Goal: Transaction & Acquisition: Purchase product/service

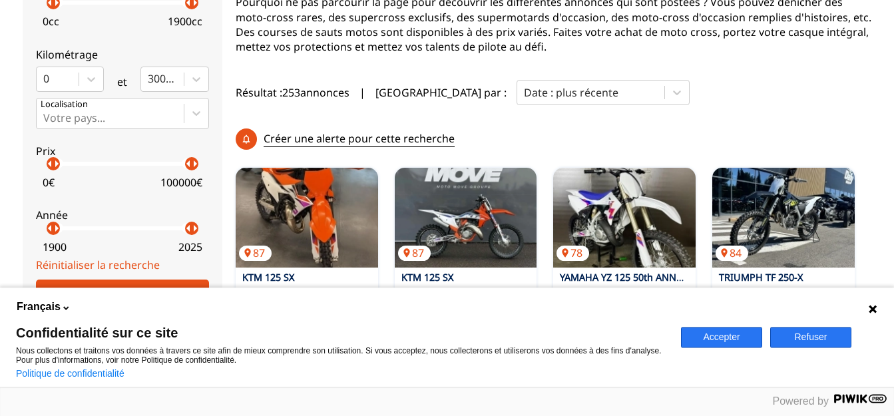
scroll to position [294, 0]
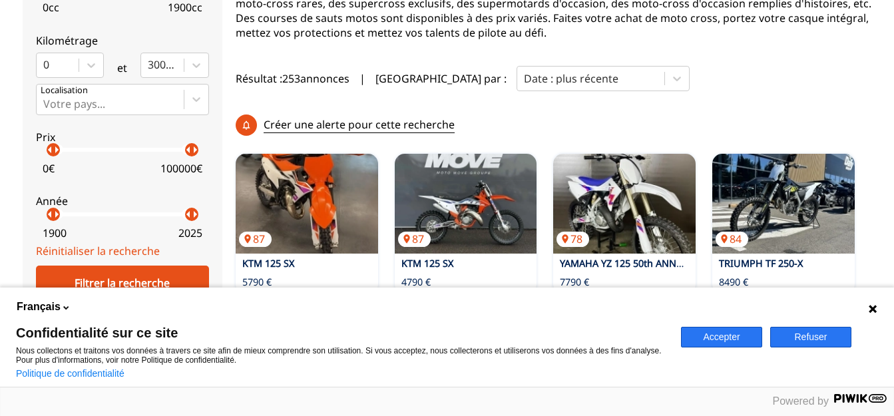
click at [839, 339] on button "Refuser" at bounding box center [810, 337] width 81 height 21
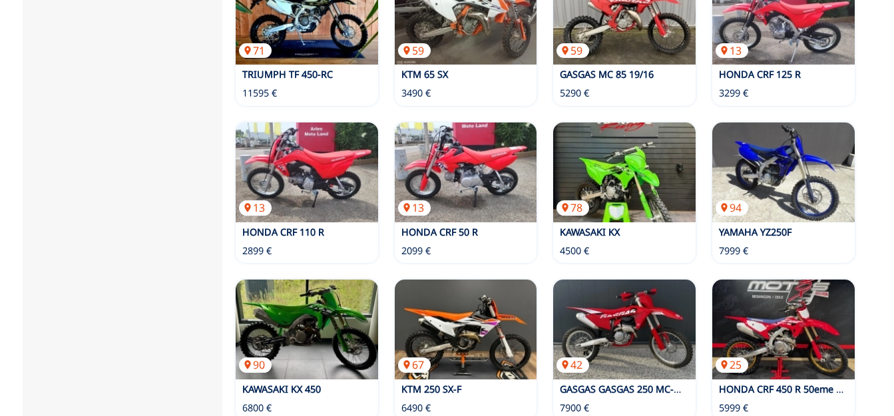
scroll to position [905, 0]
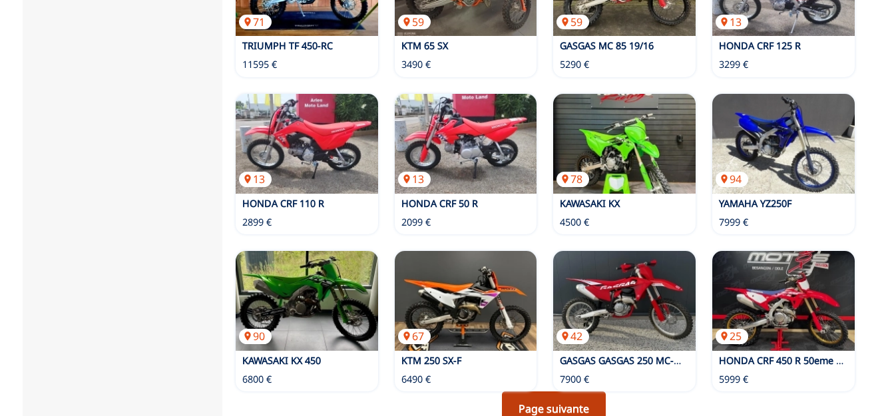
click at [573, 391] on link "Page suivante" at bounding box center [554, 408] width 104 height 35
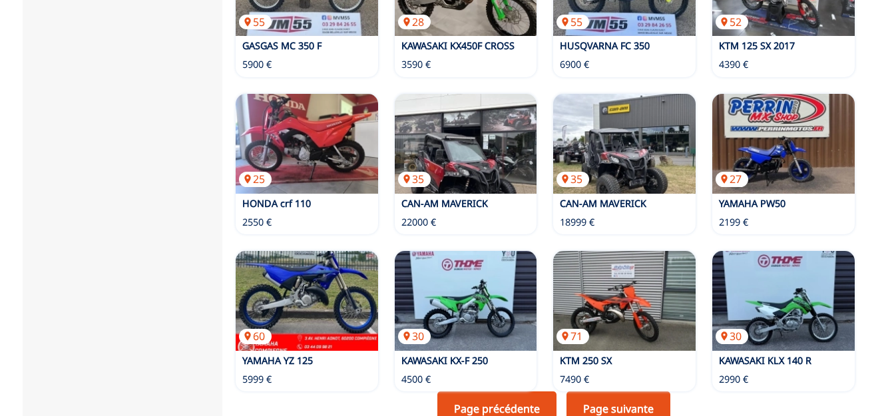
scroll to position [973, 0]
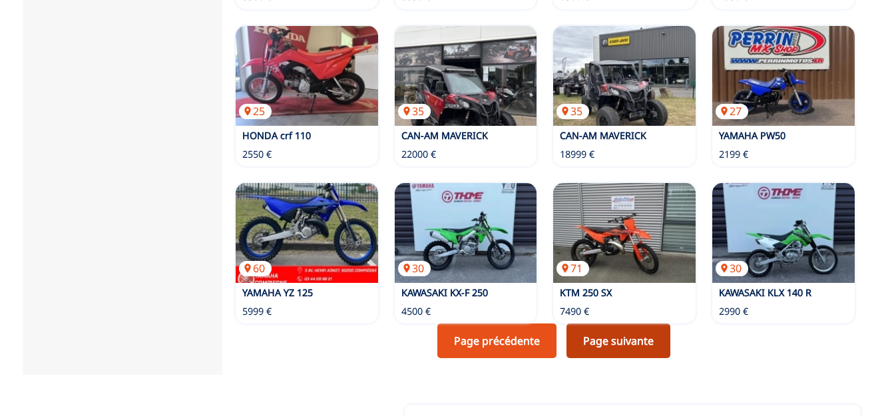
click at [608, 323] on link "Page suivante" at bounding box center [618, 340] width 104 height 35
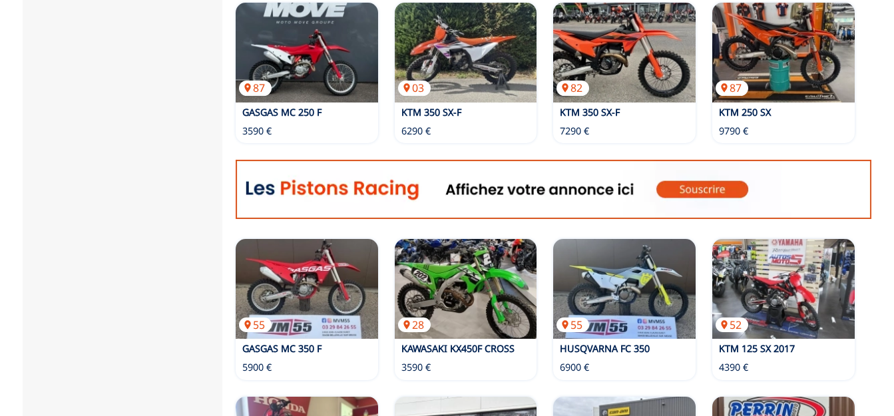
scroll to position [611, 0]
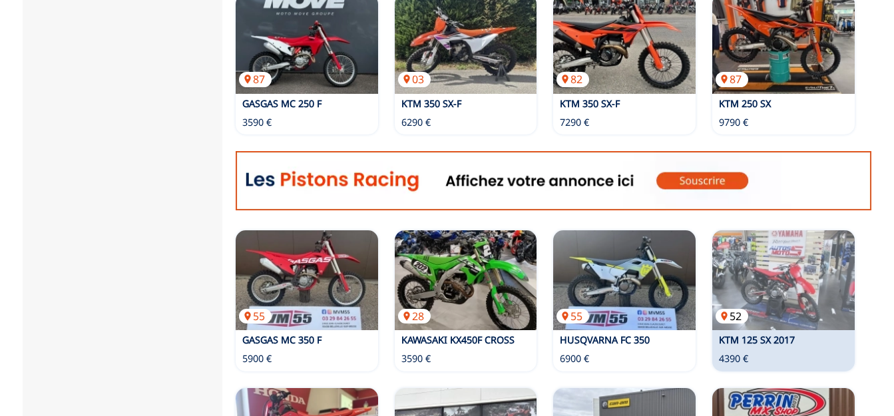
click at [783, 230] on img at bounding box center [783, 280] width 142 height 100
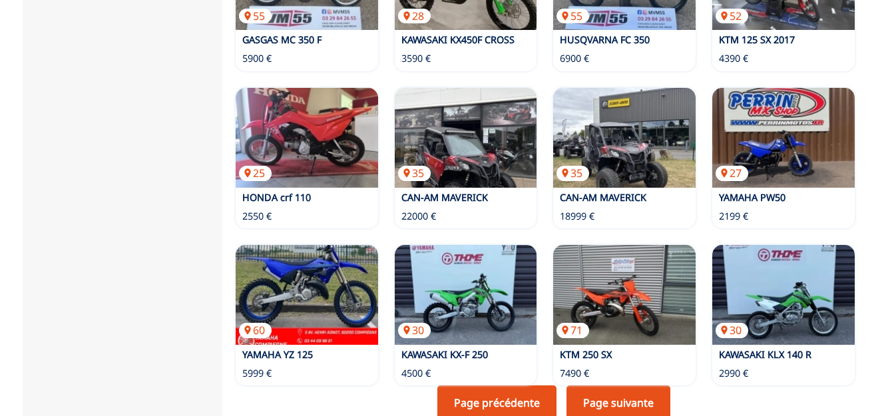
scroll to position [950, 0]
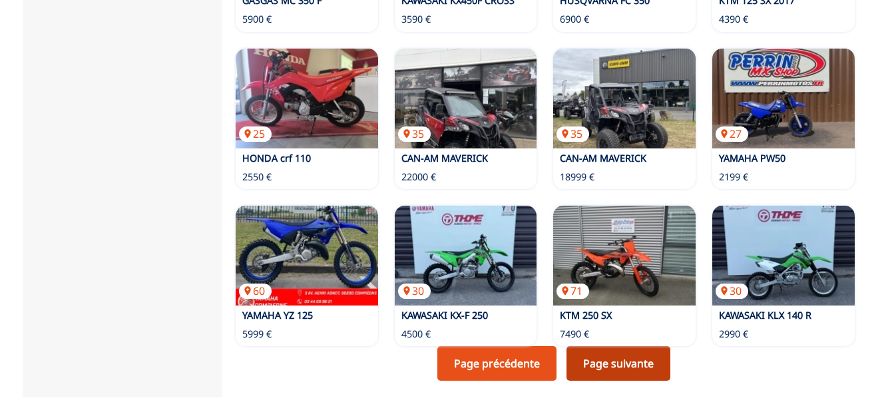
click at [606, 346] on link "Page suivante" at bounding box center [618, 363] width 104 height 35
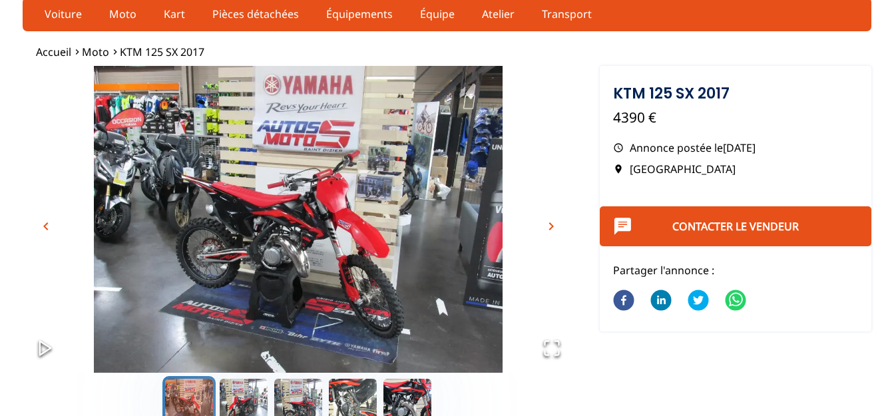
scroll to position [68, 0]
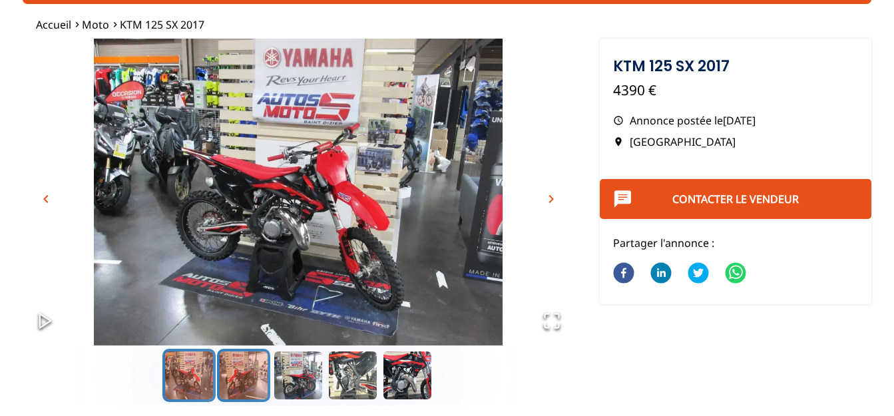
click at [238, 368] on button "Go to Slide 2" at bounding box center [243, 375] width 53 height 53
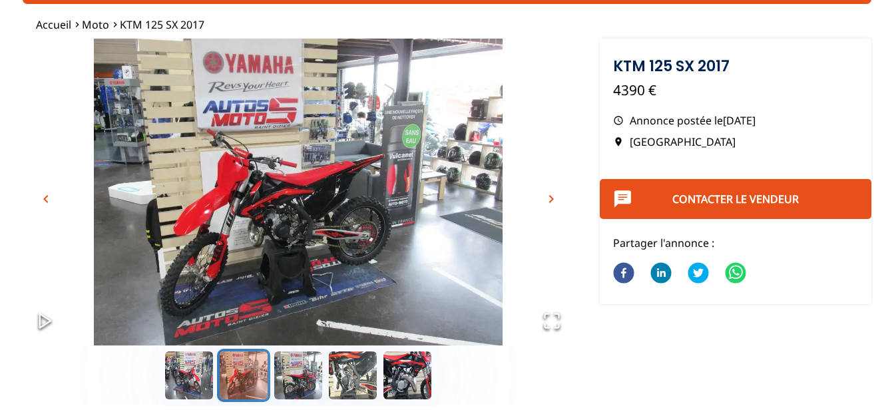
click at [555, 202] on span "chevron_right" at bounding box center [551, 199] width 16 height 16
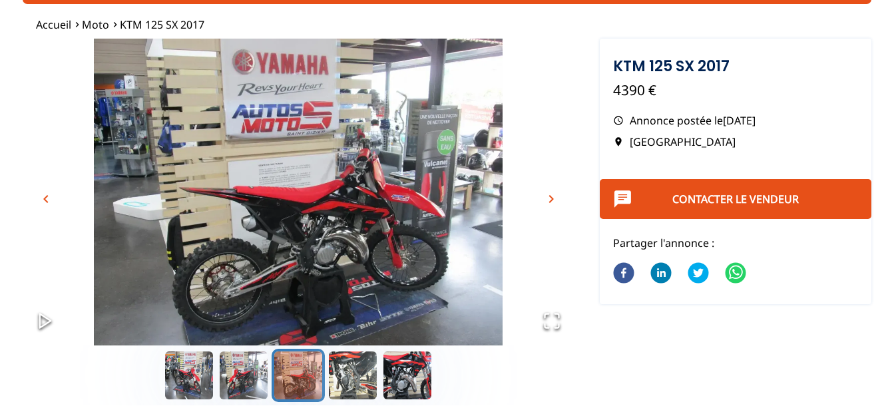
click at [556, 201] on span "chevron_right" at bounding box center [551, 199] width 16 height 16
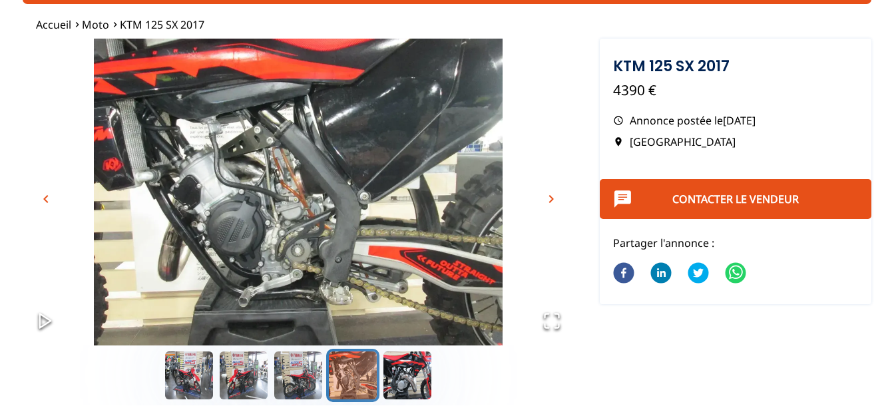
click at [556, 198] on span "chevron_right" at bounding box center [551, 199] width 16 height 16
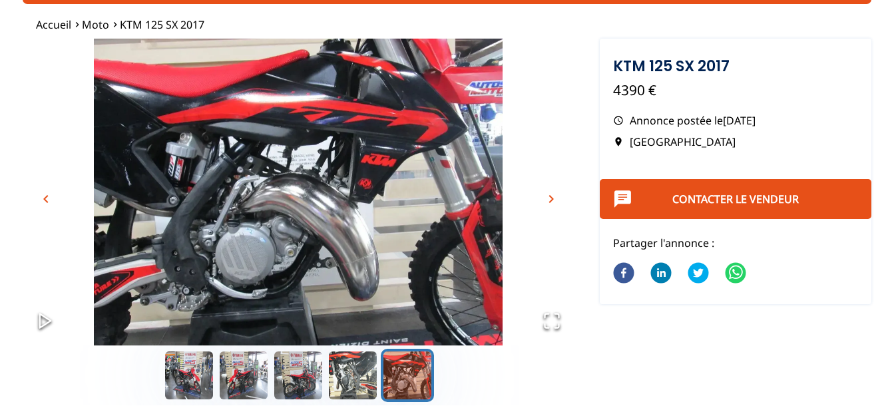
click at [556, 196] on span "chevron_right" at bounding box center [551, 199] width 16 height 16
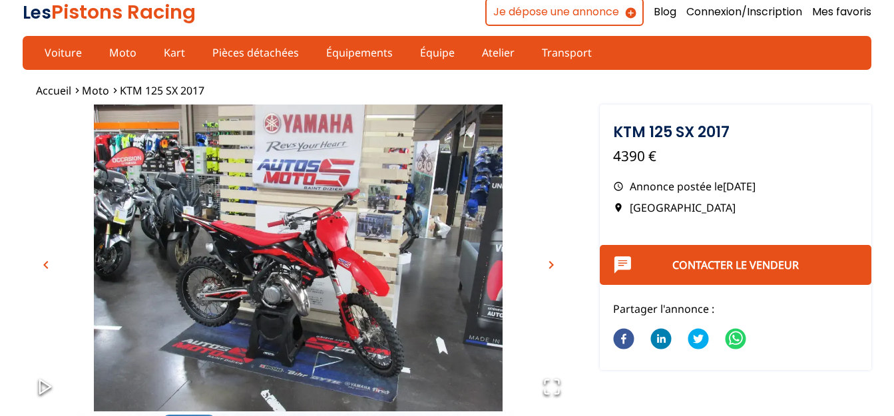
scroll to position [0, 0]
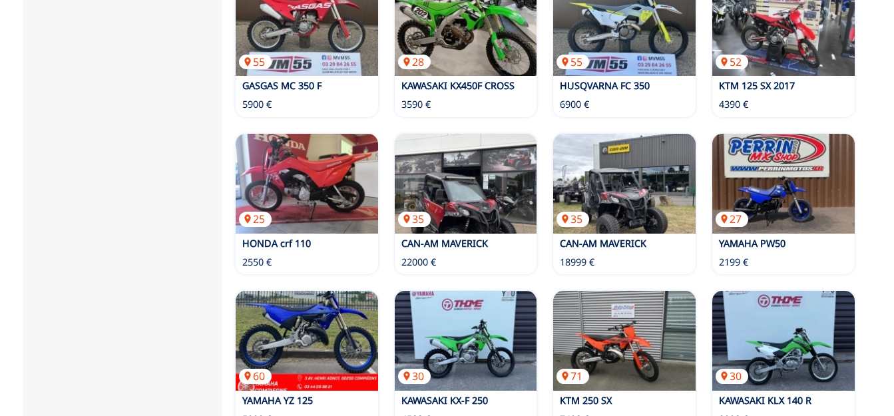
scroll to position [882, 0]
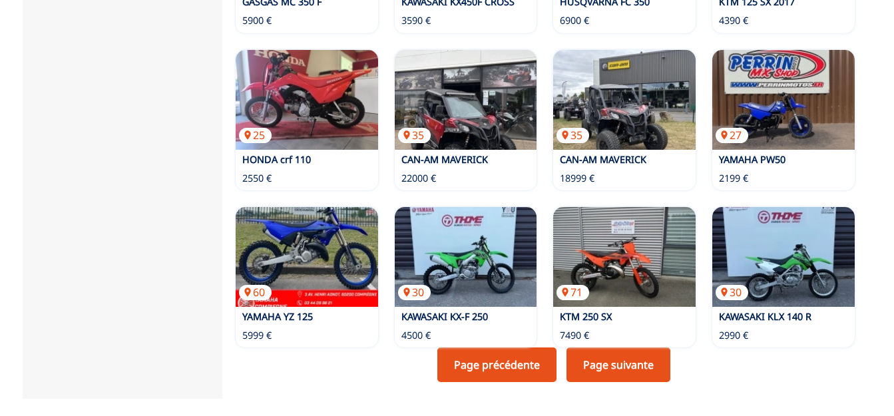
scroll to position [950, 0]
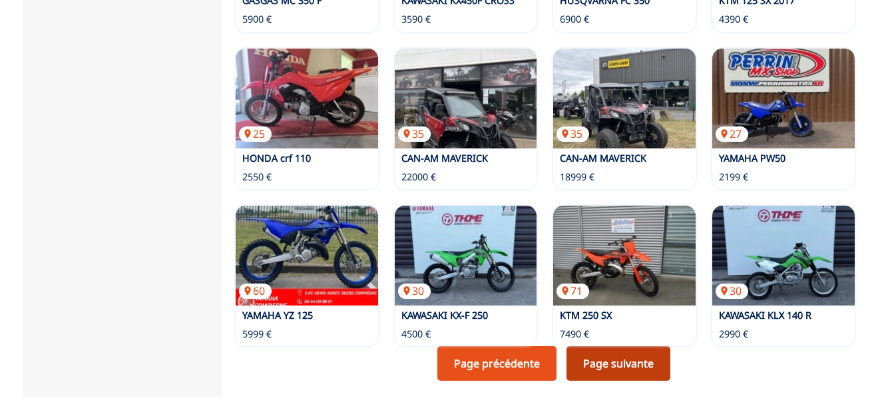
click at [577, 346] on link "Page suivante" at bounding box center [618, 363] width 104 height 35
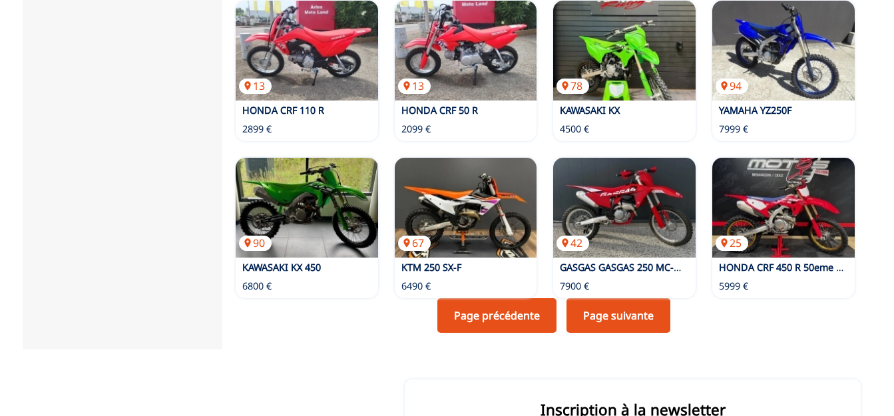
scroll to position [1018, 0]
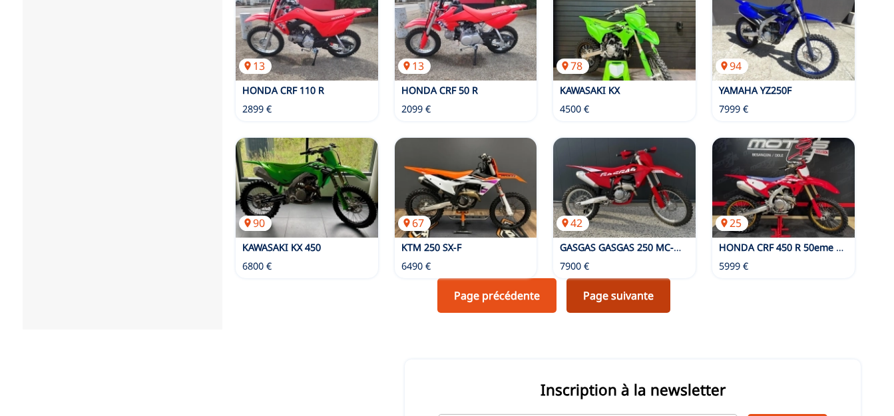
click at [635, 278] on link "Page suivante" at bounding box center [618, 295] width 104 height 35
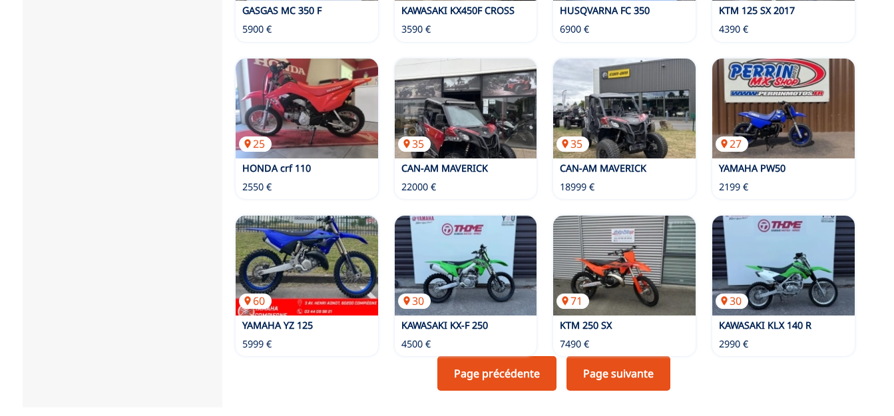
scroll to position [950, 0]
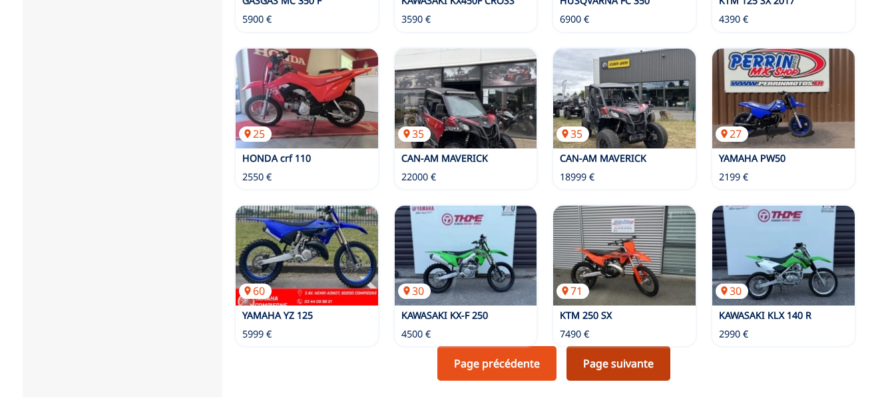
click at [595, 346] on link "Page suivante" at bounding box center [618, 363] width 104 height 35
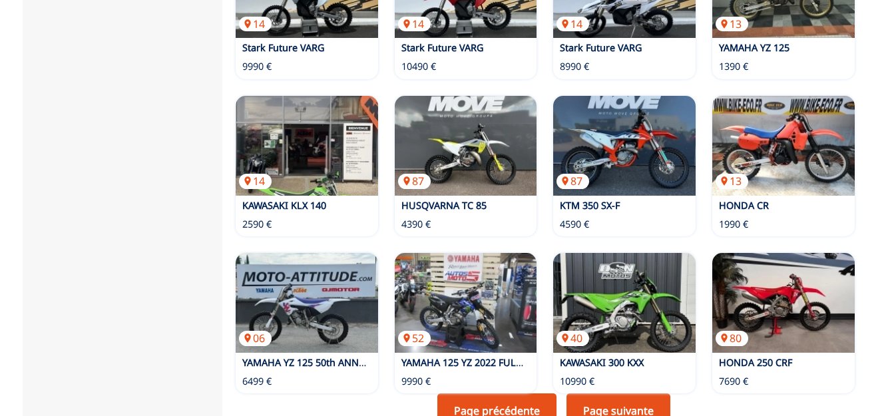
scroll to position [950, 0]
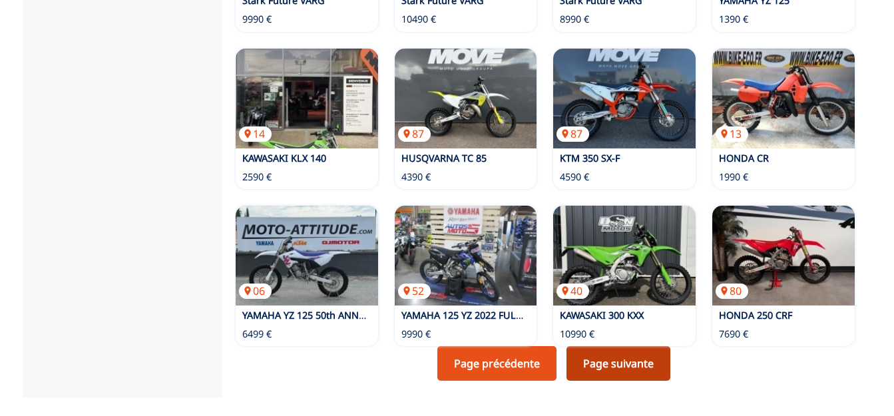
click at [642, 346] on link "Page suivante" at bounding box center [618, 363] width 104 height 35
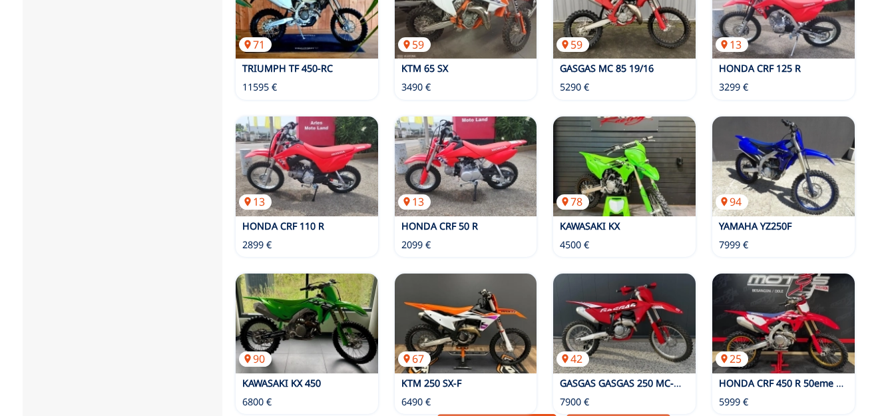
scroll to position [950, 0]
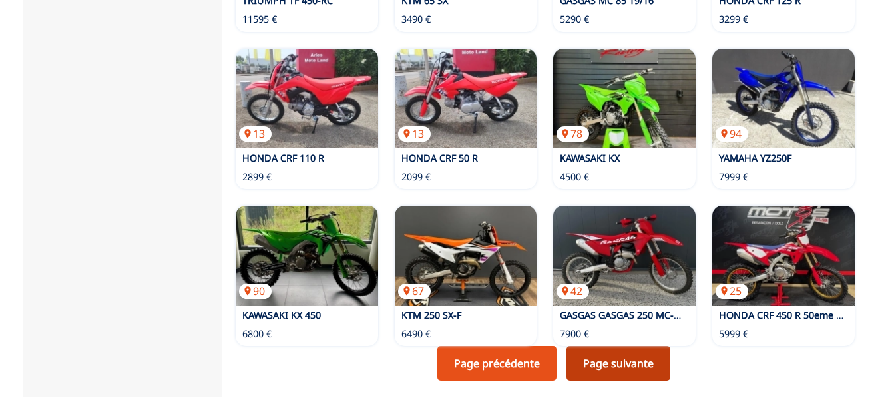
click at [651, 346] on link "Page suivante" at bounding box center [618, 363] width 104 height 35
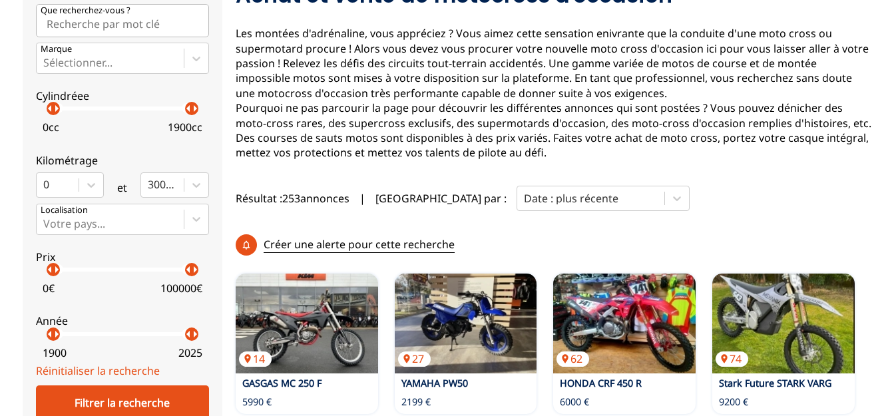
scroll to position [204, 0]
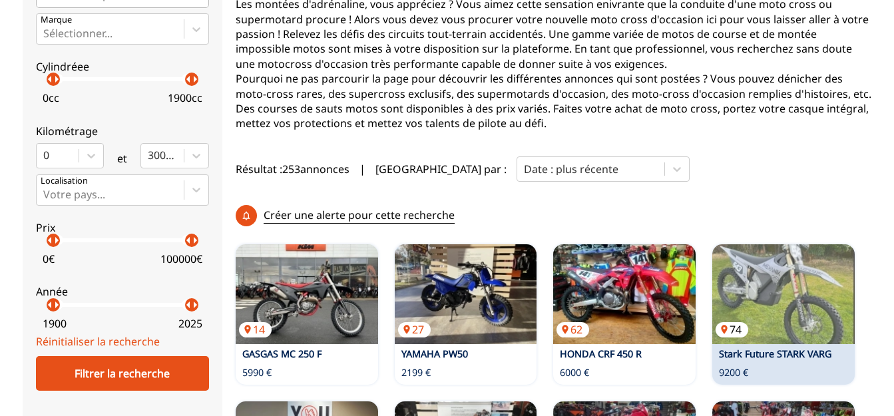
click at [800, 259] on img at bounding box center [783, 294] width 142 height 100
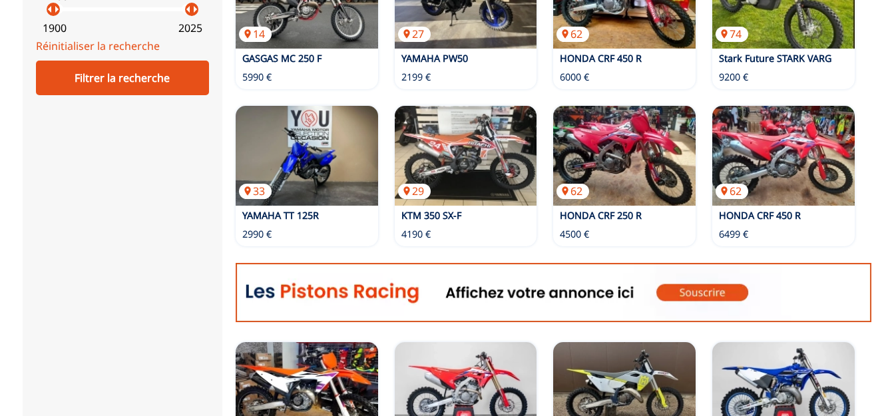
scroll to position [543, 0]
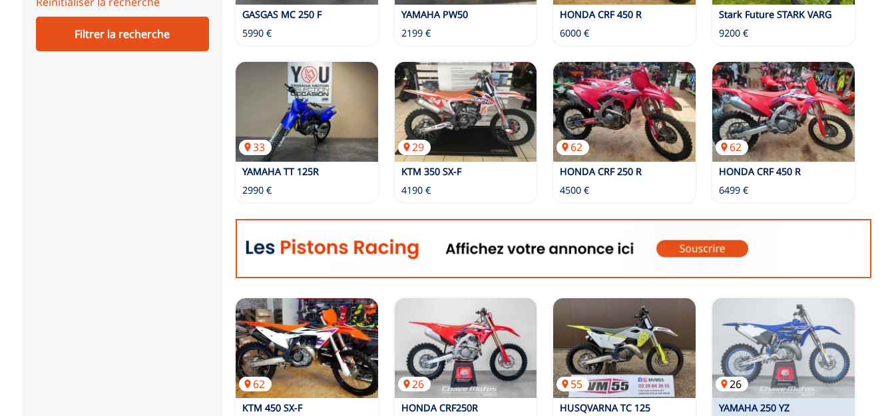
click at [832, 298] on img at bounding box center [783, 348] width 142 height 100
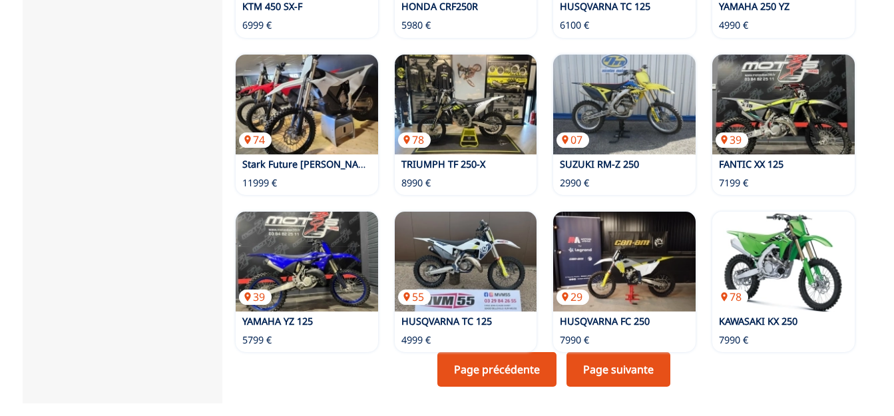
scroll to position [950, 0]
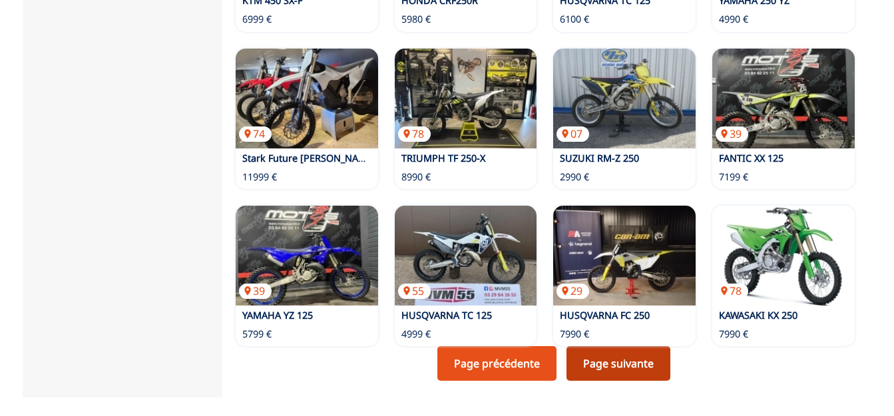
click at [608, 346] on link "Page suivante" at bounding box center [618, 363] width 104 height 35
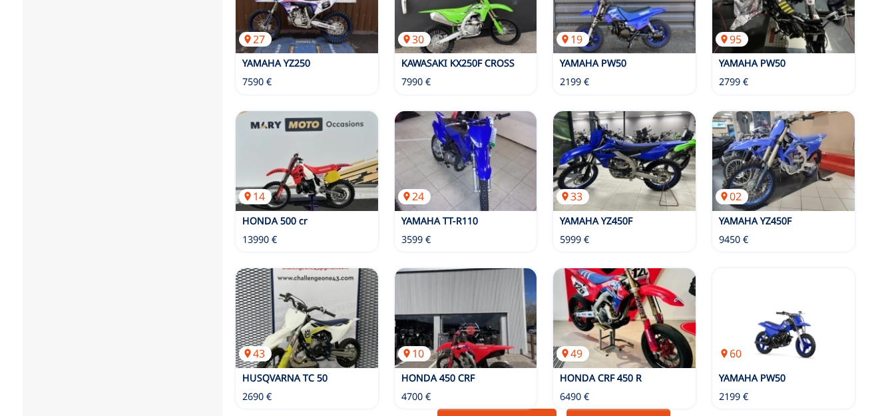
scroll to position [950, 0]
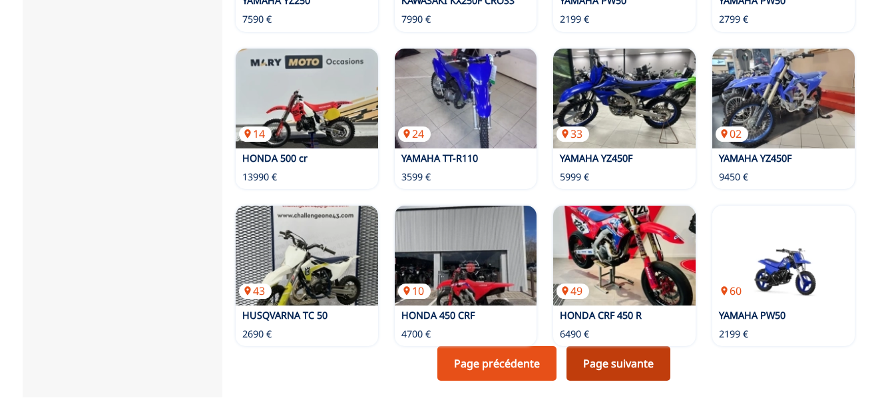
click at [624, 346] on link "Page suivante" at bounding box center [618, 363] width 104 height 35
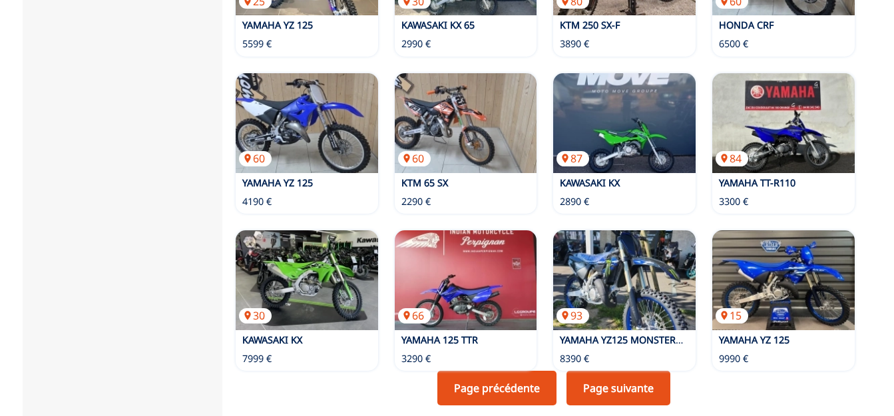
scroll to position [950, 0]
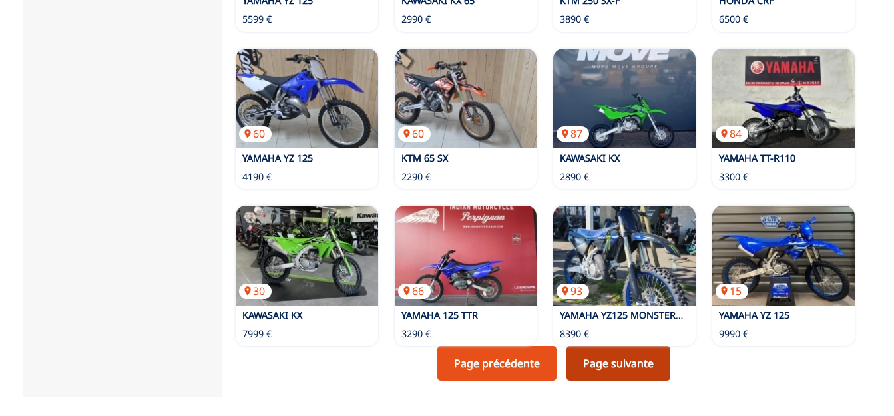
click at [617, 346] on link "Page suivante" at bounding box center [618, 363] width 104 height 35
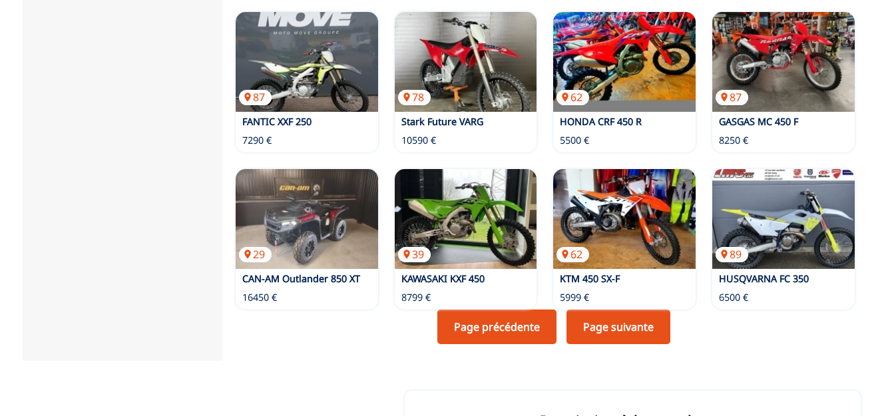
scroll to position [1018, 0]
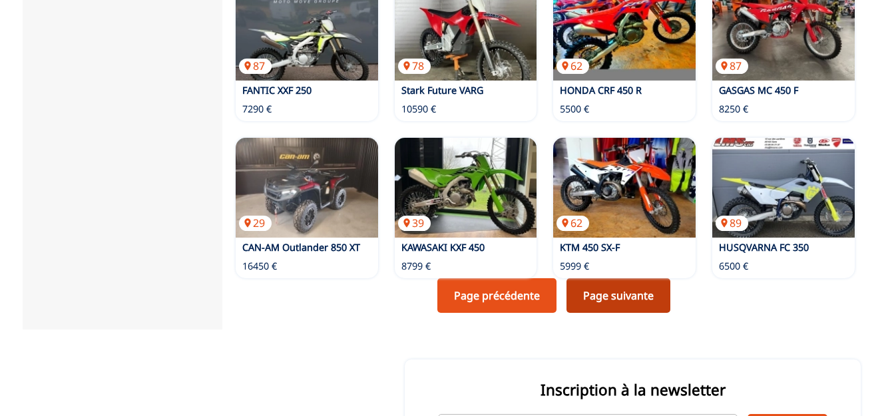
click at [644, 278] on link "Page suivante" at bounding box center [618, 295] width 104 height 35
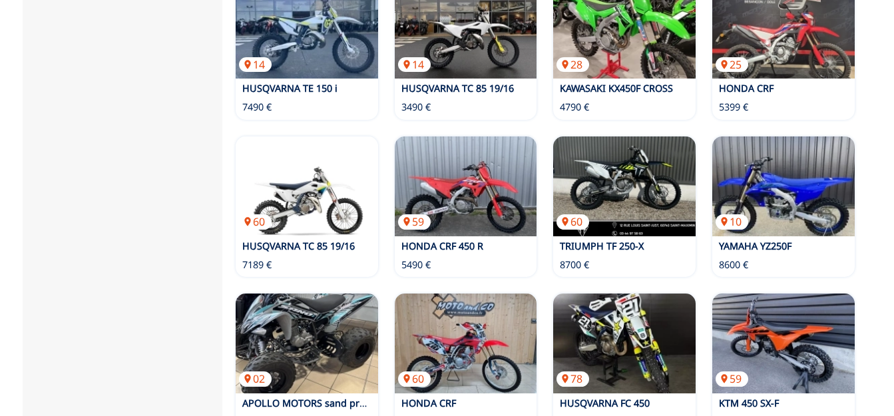
scroll to position [882, 0]
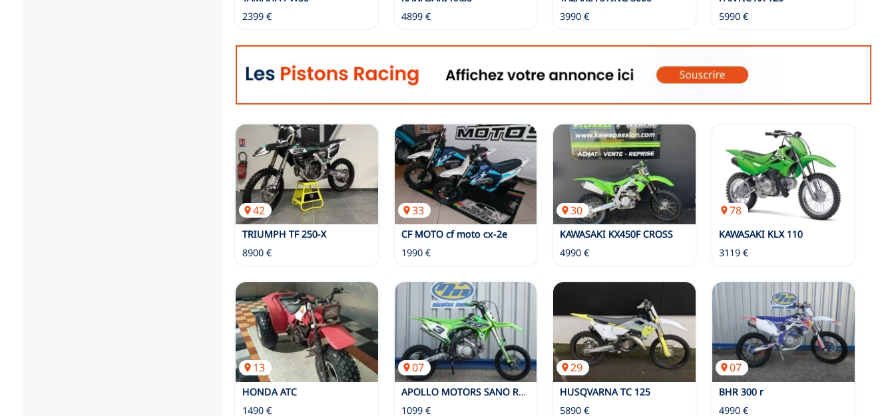
scroll to position [747, 0]
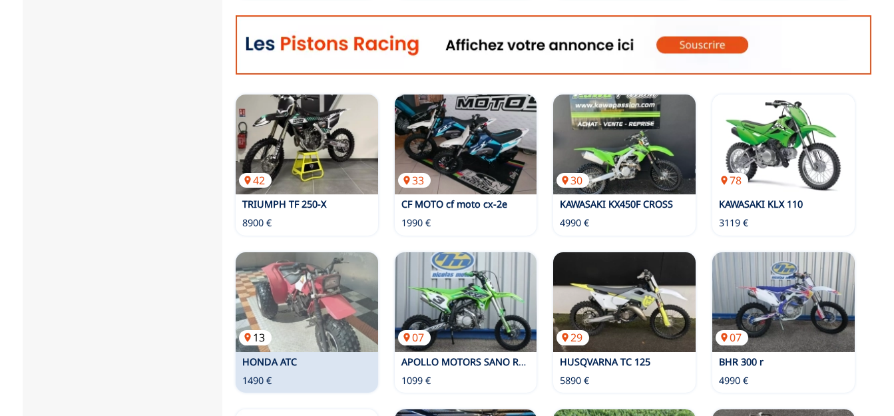
click at [321, 252] on img at bounding box center [307, 302] width 142 height 100
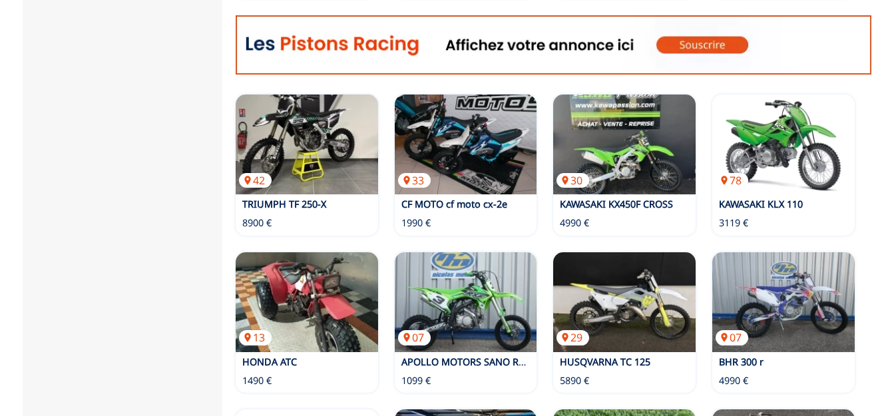
scroll to position [814, 0]
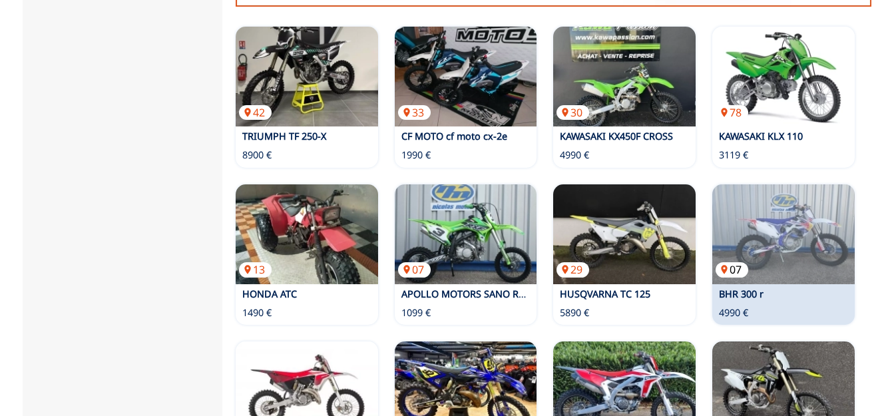
click at [810, 188] on img at bounding box center [783, 234] width 142 height 100
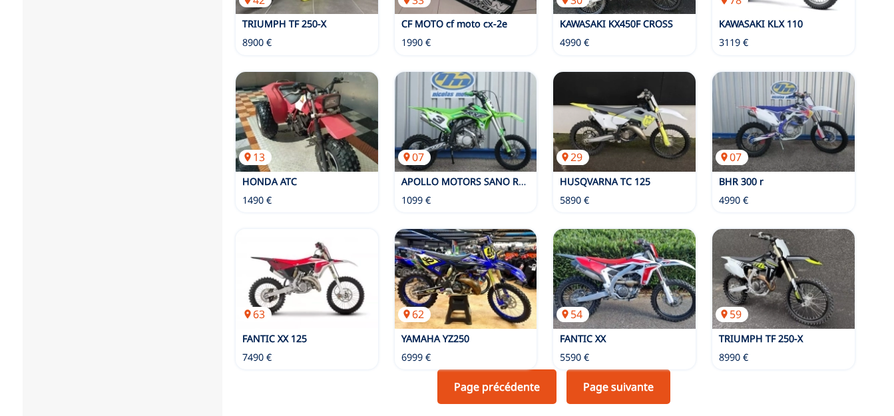
scroll to position [950, 0]
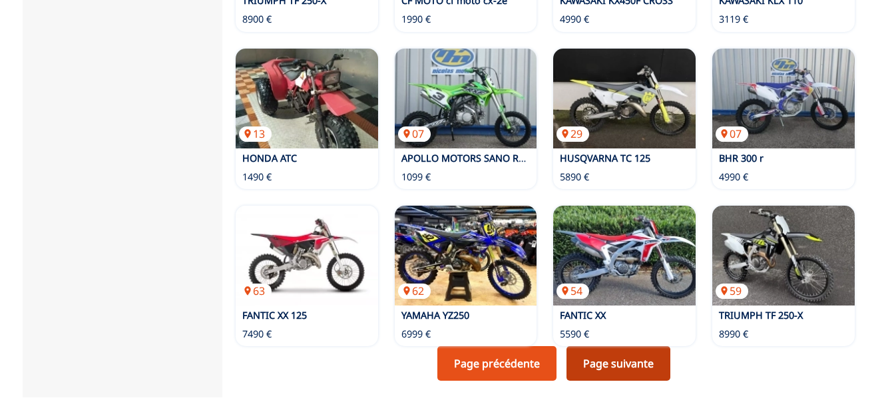
click at [651, 346] on link "Page suivante" at bounding box center [618, 363] width 104 height 35
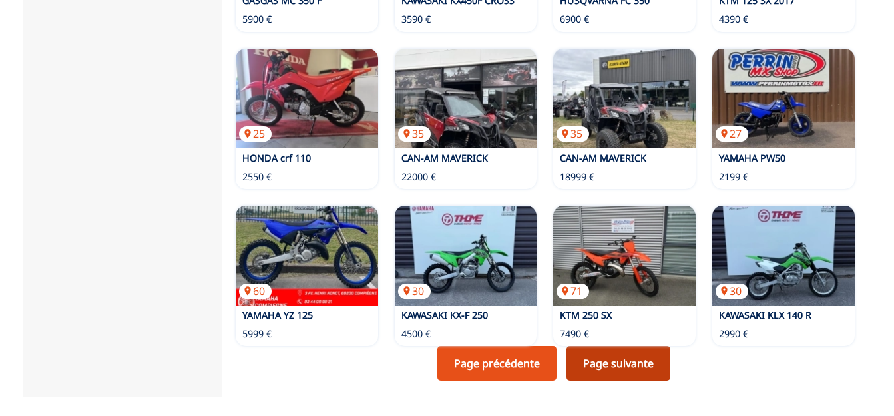
click at [637, 346] on link "Page suivante" at bounding box center [618, 363] width 104 height 35
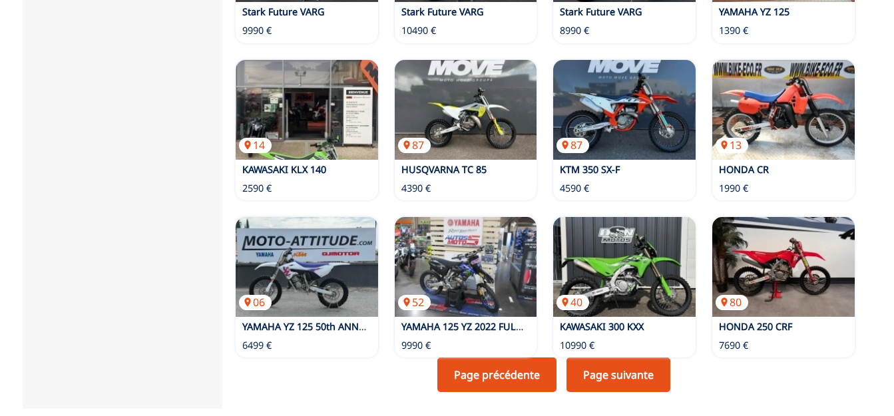
scroll to position [950, 0]
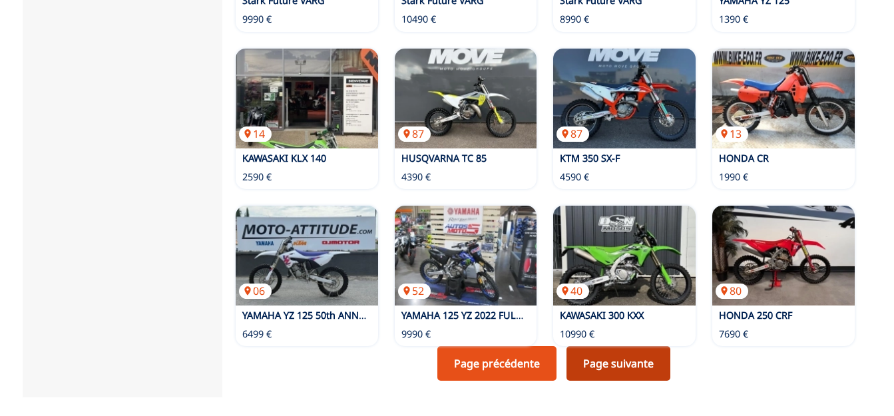
click at [650, 346] on link "Page suivante" at bounding box center [618, 363] width 104 height 35
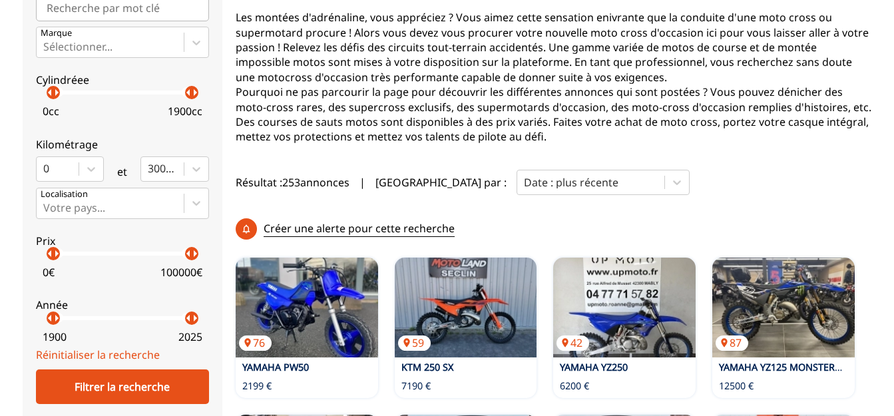
scroll to position [204, 0]
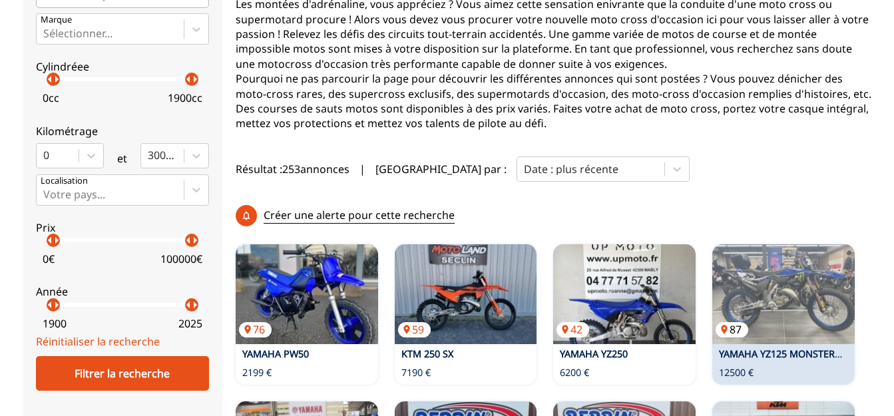
click at [797, 256] on img at bounding box center [783, 294] width 142 height 100
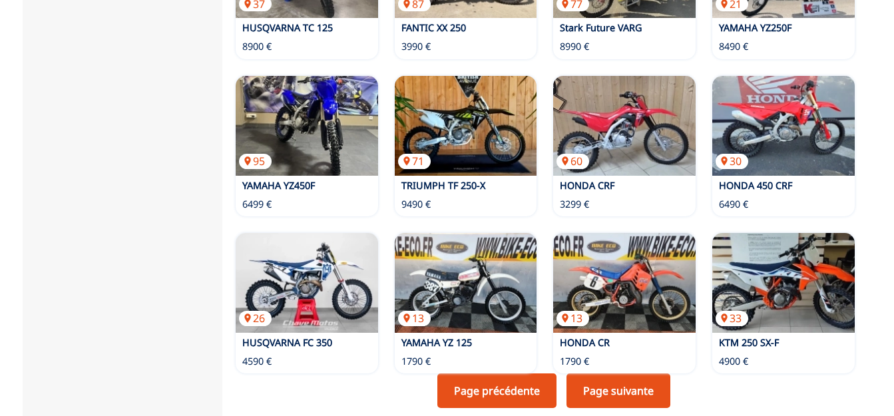
scroll to position [950, 0]
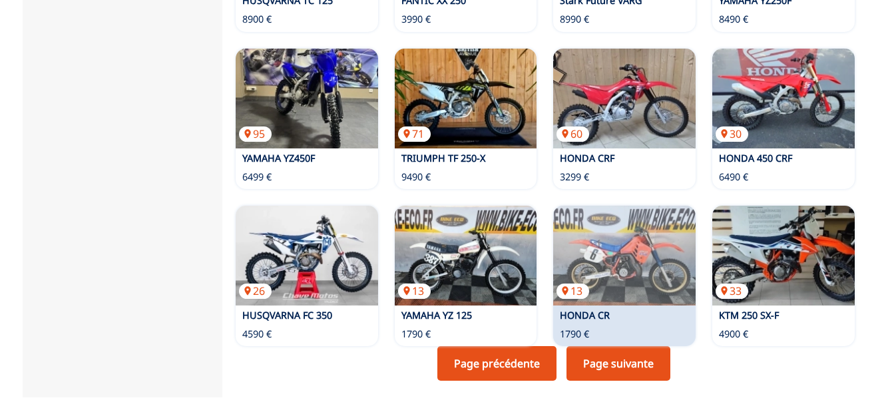
click at [625, 346] on link "Page suivante" at bounding box center [618, 363] width 104 height 35
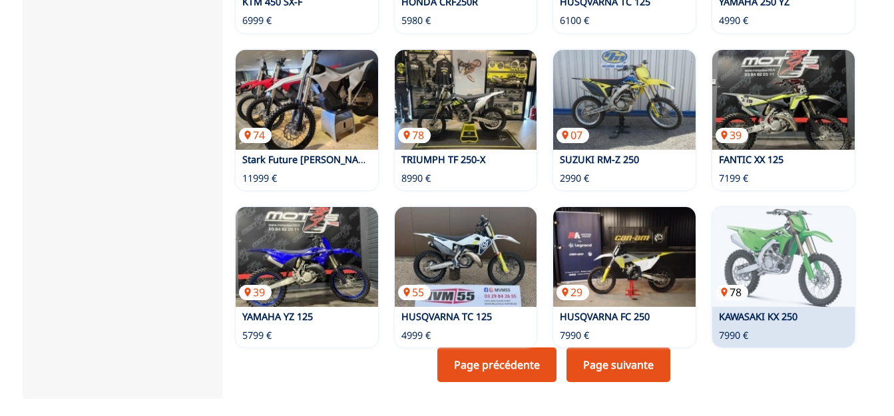
scroll to position [950, 0]
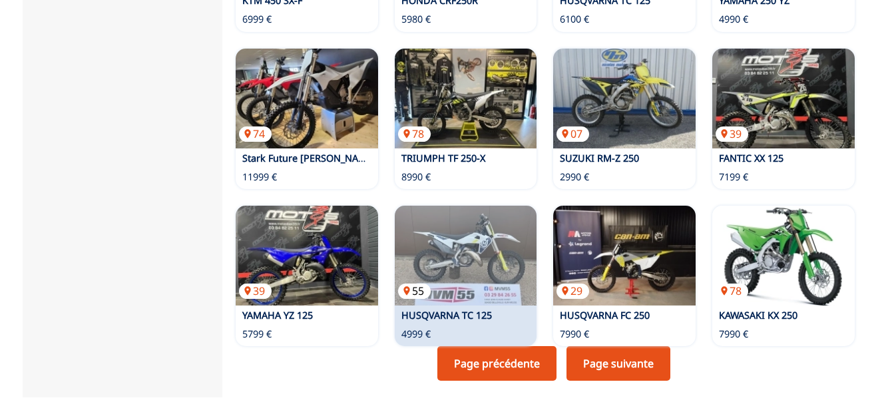
click at [501, 206] on img at bounding box center [466, 256] width 142 height 100
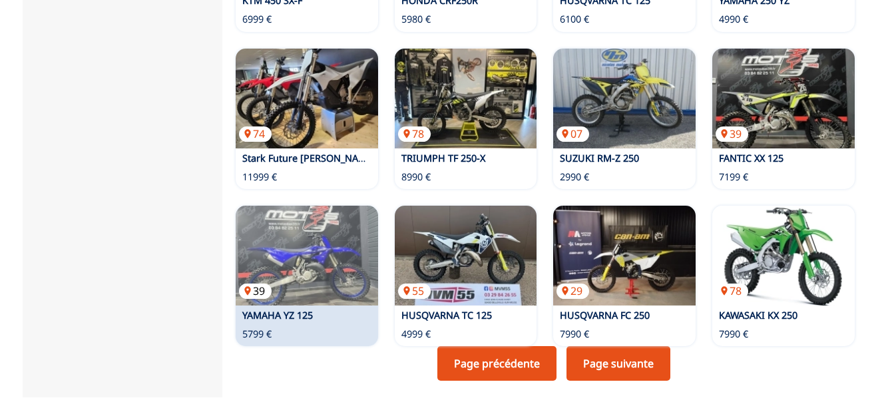
click at [343, 216] on img at bounding box center [307, 256] width 142 height 100
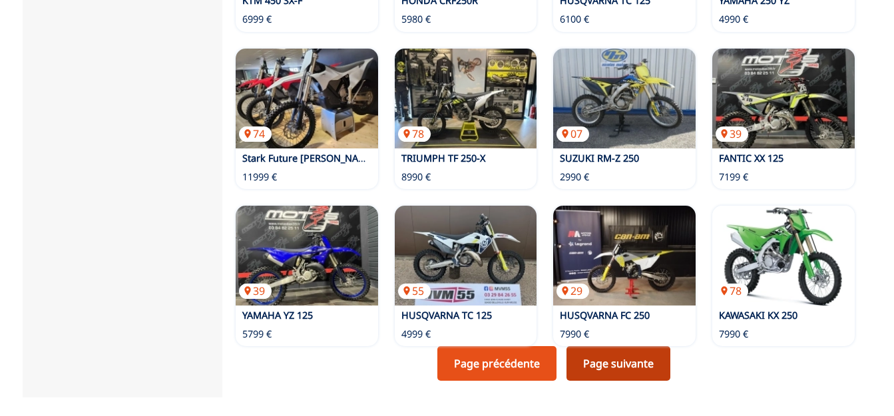
click at [648, 346] on link "Page suivante" at bounding box center [618, 363] width 104 height 35
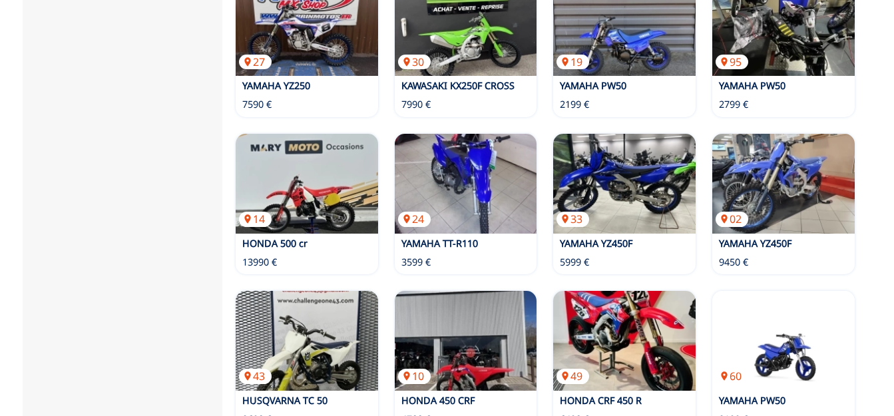
scroll to position [882, 0]
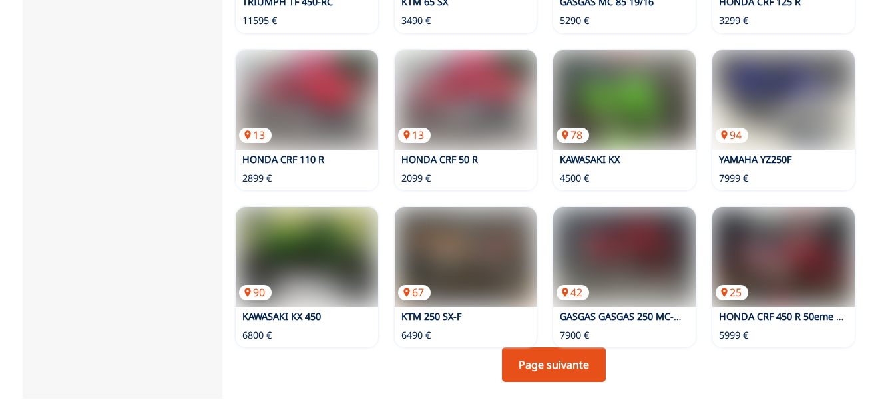
scroll to position [950, 0]
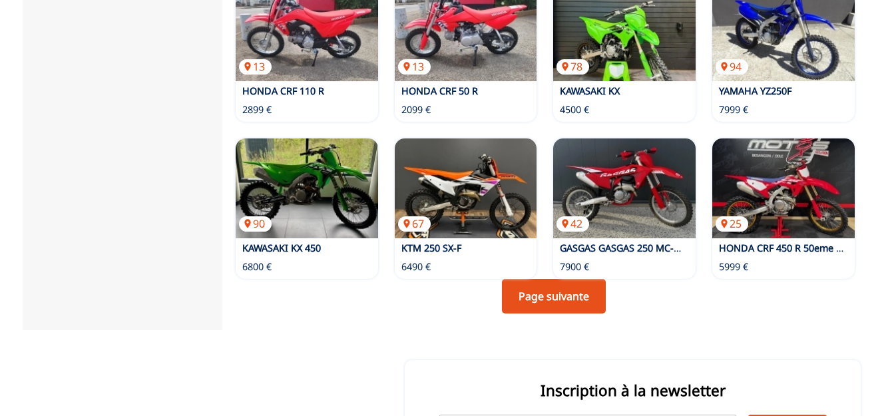
scroll to position [1018, 0]
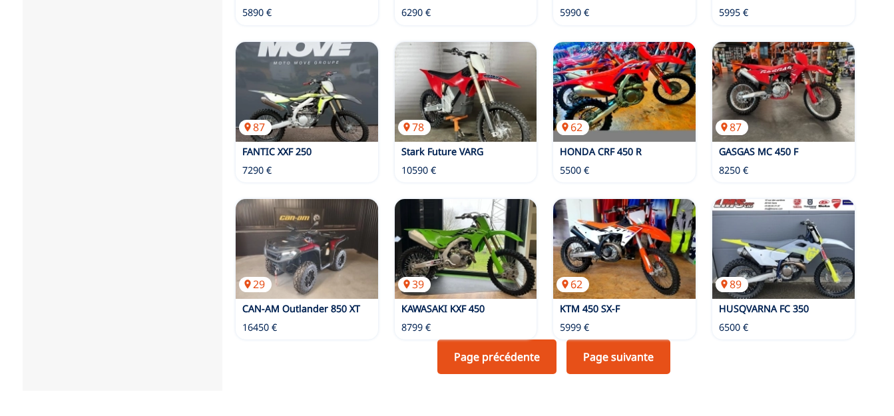
scroll to position [950, 0]
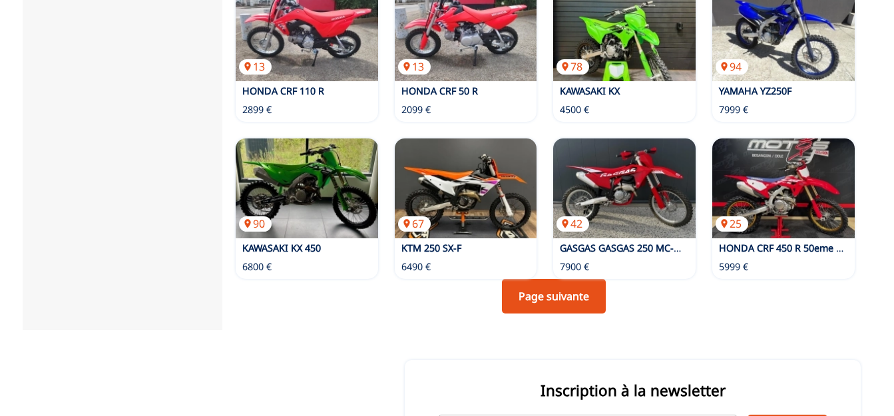
scroll to position [1018, 0]
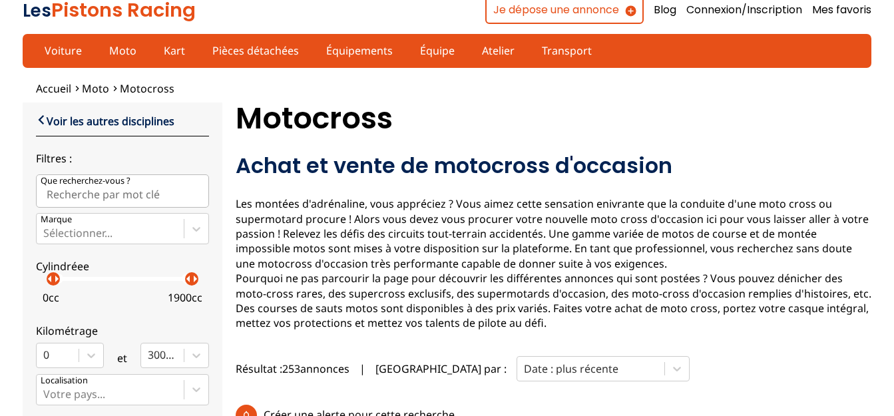
scroll to position [1, 0]
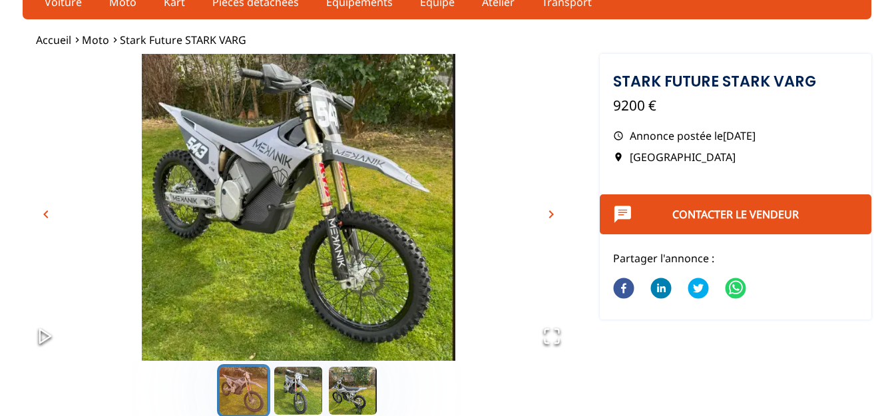
scroll to position [68, 0]
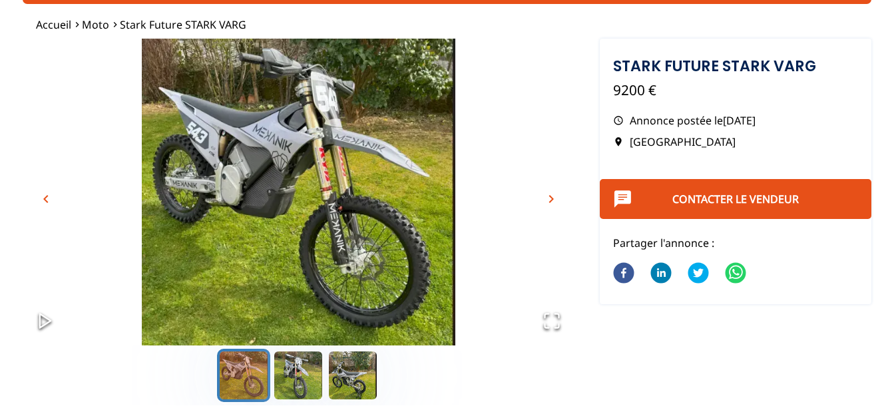
click at [548, 202] on span "chevron_right" at bounding box center [551, 199] width 16 height 16
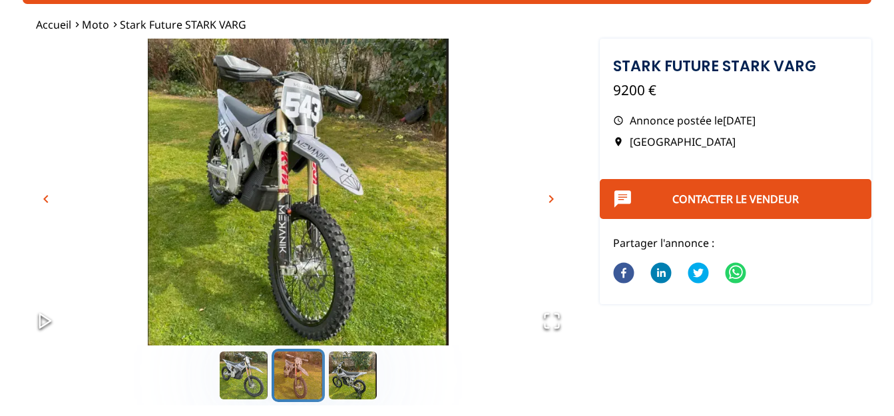
click at [548, 202] on span "chevron_right" at bounding box center [551, 199] width 16 height 16
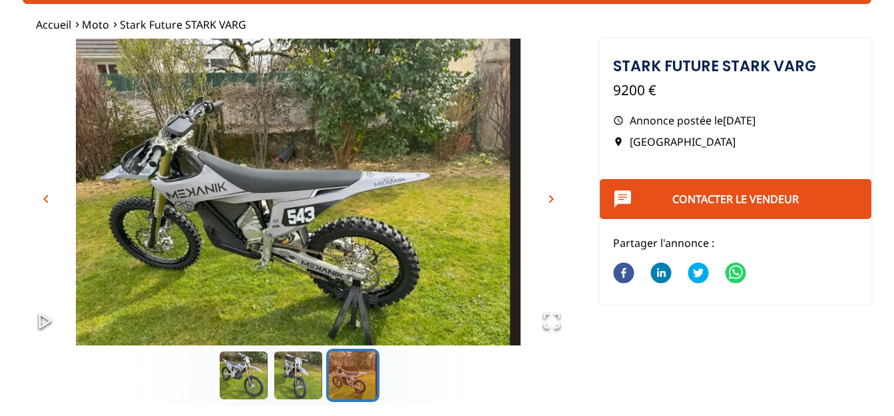
click at [548, 201] on span "chevron_right" at bounding box center [551, 199] width 16 height 16
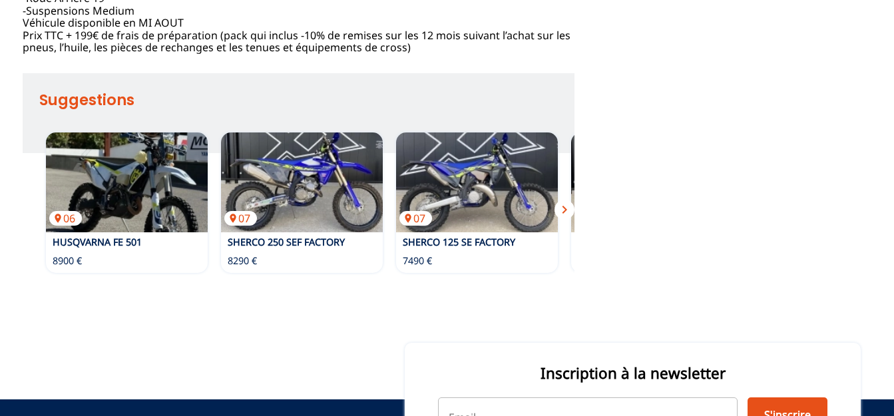
scroll to position [814, 0]
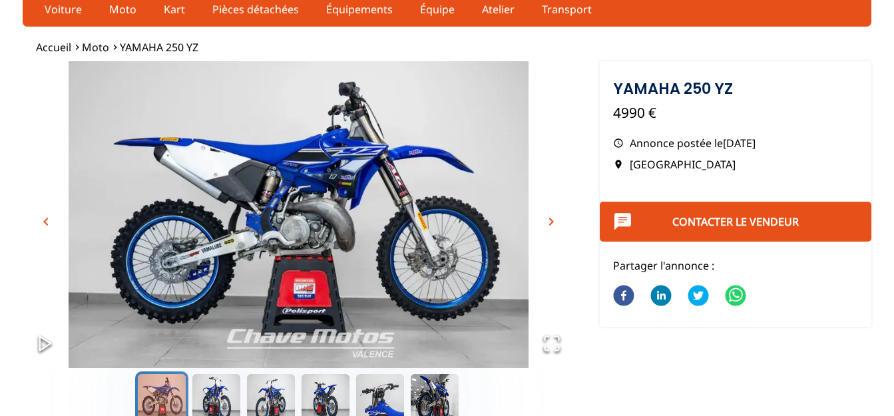
scroll to position [68, 0]
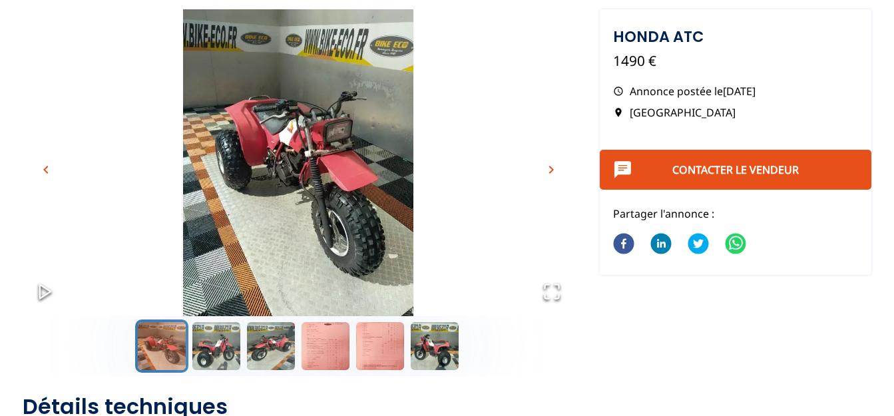
scroll to position [68, 0]
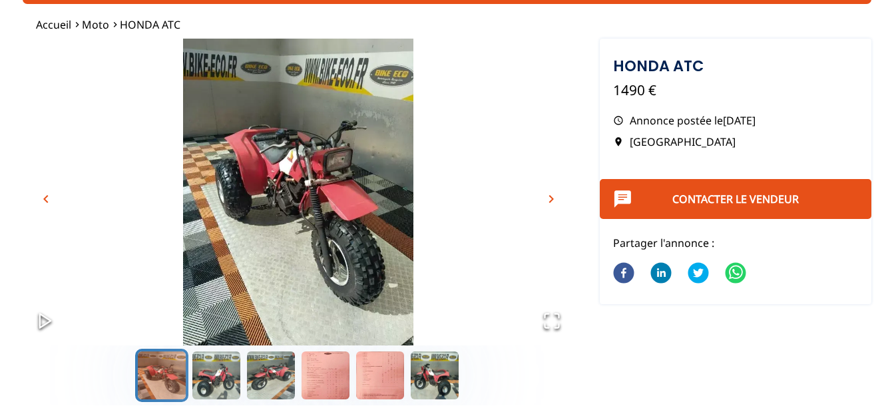
click at [554, 200] on span "chevron_right" at bounding box center [551, 199] width 16 height 16
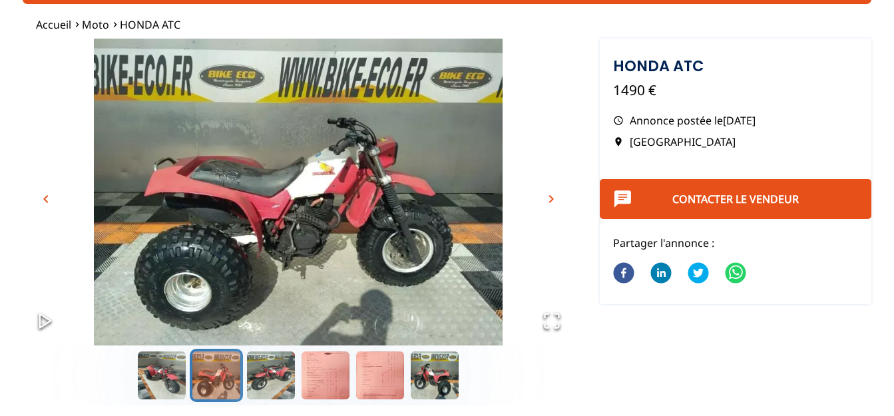
click at [554, 199] on span "chevron_right" at bounding box center [551, 199] width 16 height 16
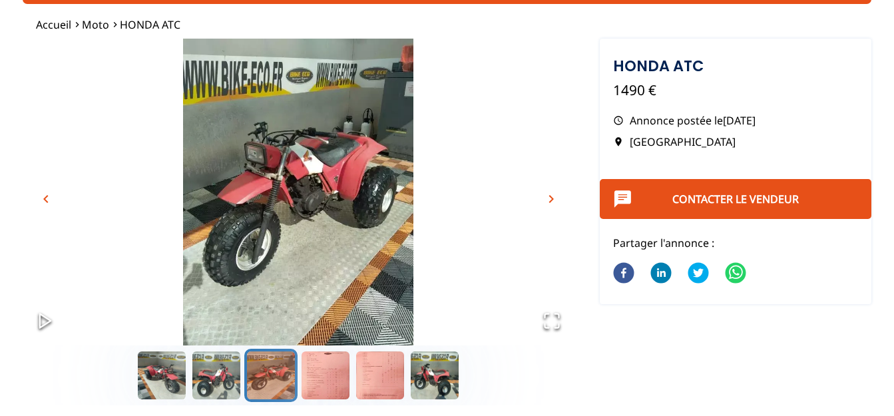
click at [554, 199] on span "chevron_right" at bounding box center [551, 199] width 16 height 16
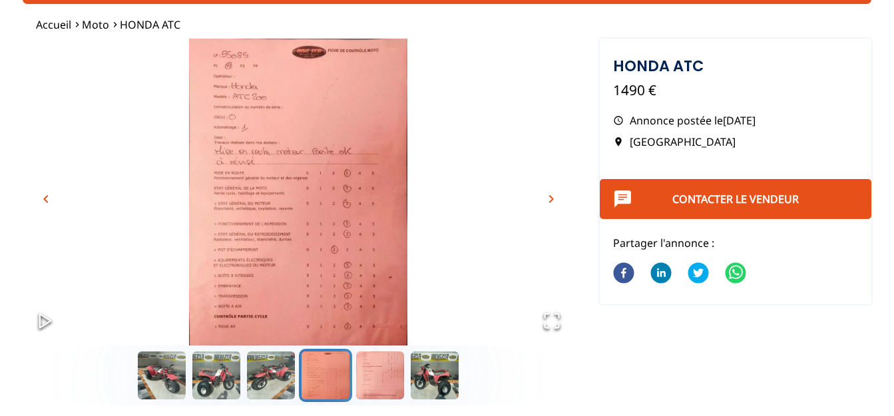
click at [554, 199] on span "chevron_right" at bounding box center [551, 199] width 16 height 16
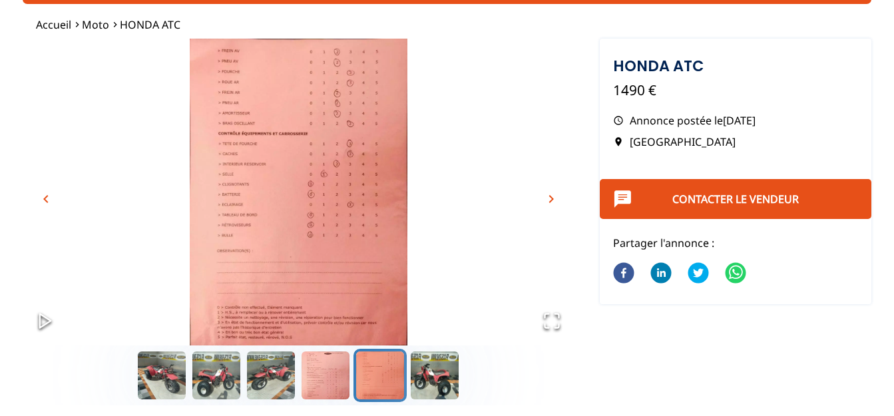
click at [554, 199] on span "chevron_right" at bounding box center [551, 199] width 16 height 16
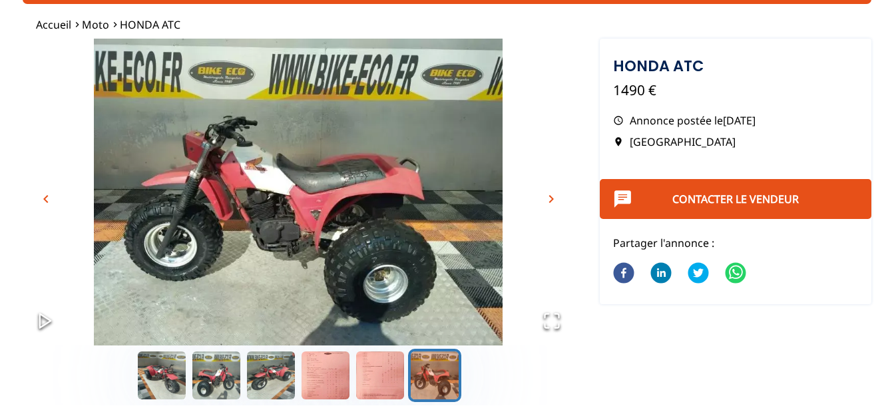
click at [554, 198] on span "chevron_right" at bounding box center [551, 199] width 16 height 16
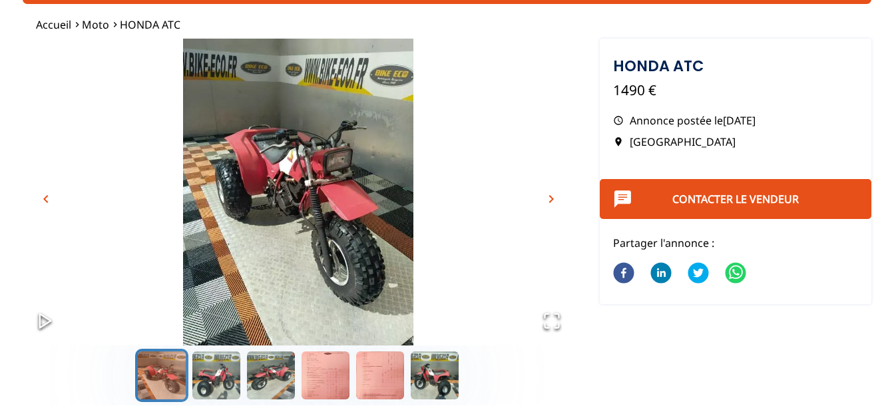
click at [554, 198] on span "chevron_right" at bounding box center [551, 199] width 16 height 16
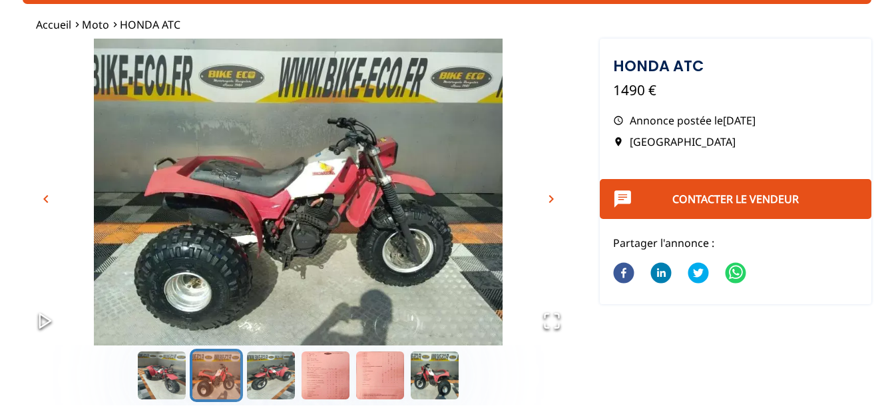
click at [554, 198] on span "chevron_right" at bounding box center [551, 199] width 16 height 16
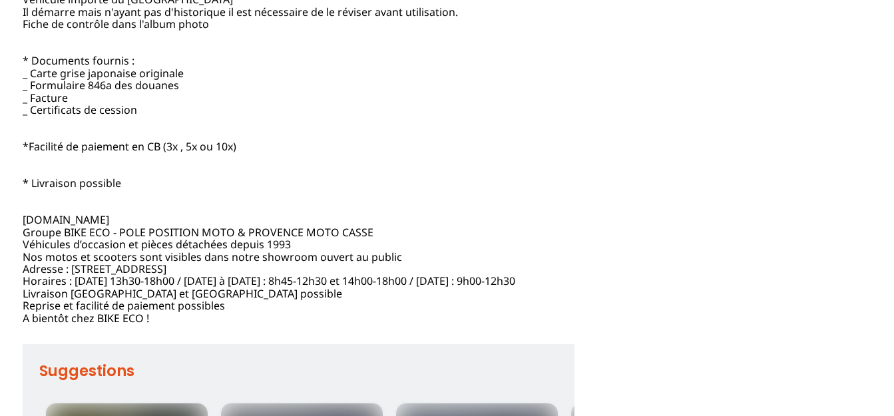
scroll to position [747, 0]
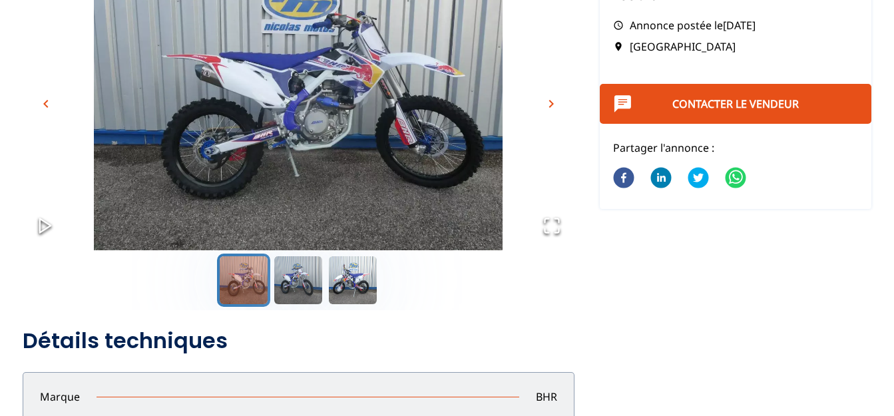
scroll to position [136, 0]
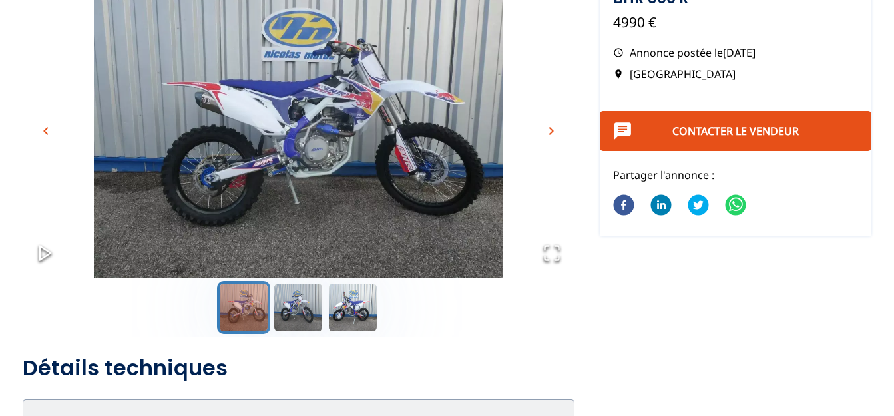
click at [548, 132] on span "chevron_right" at bounding box center [551, 131] width 16 height 16
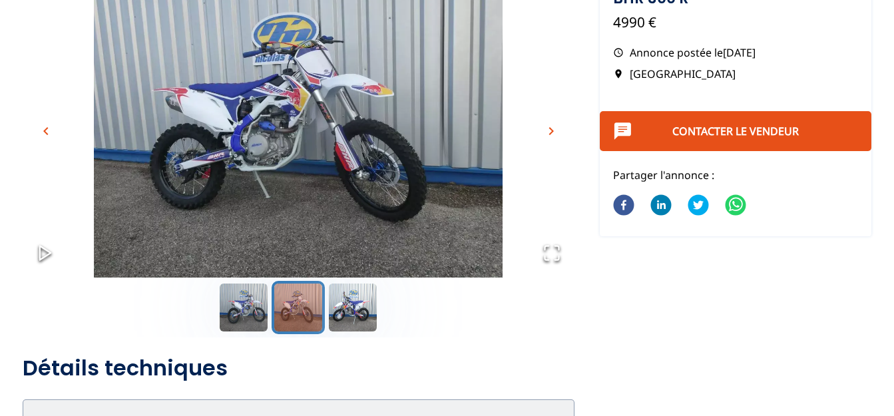
click at [551, 128] on span "chevron_right" at bounding box center [551, 131] width 16 height 16
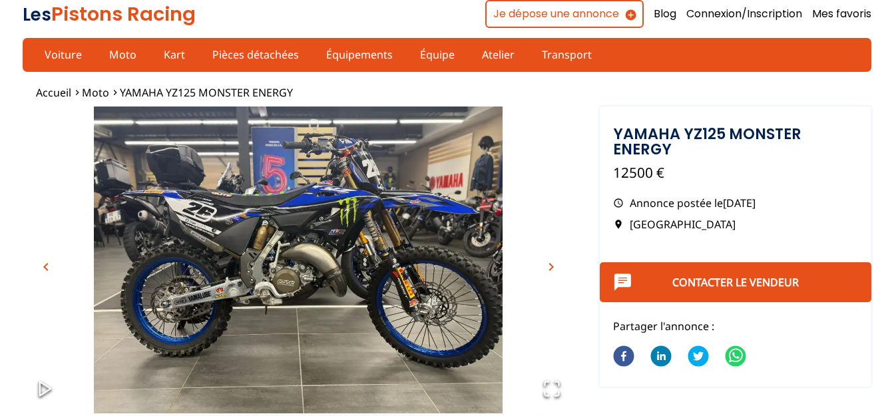
click at [550, 265] on span "chevron_right" at bounding box center [551, 267] width 16 height 16
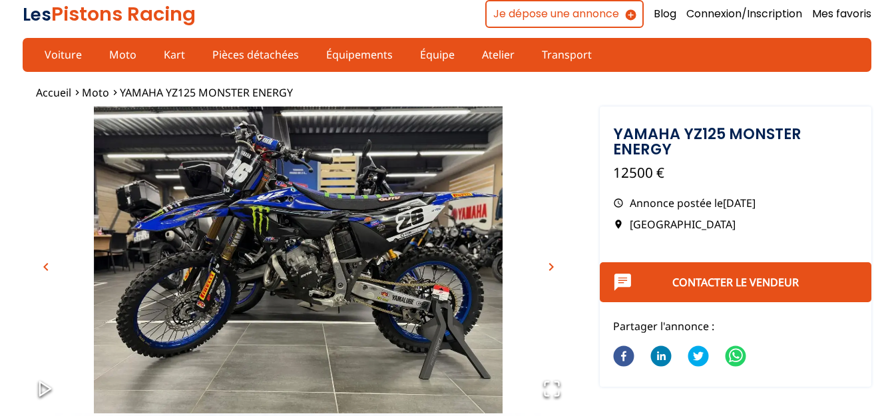
click at [550, 265] on span "chevron_right" at bounding box center [551, 267] width 16 height 16
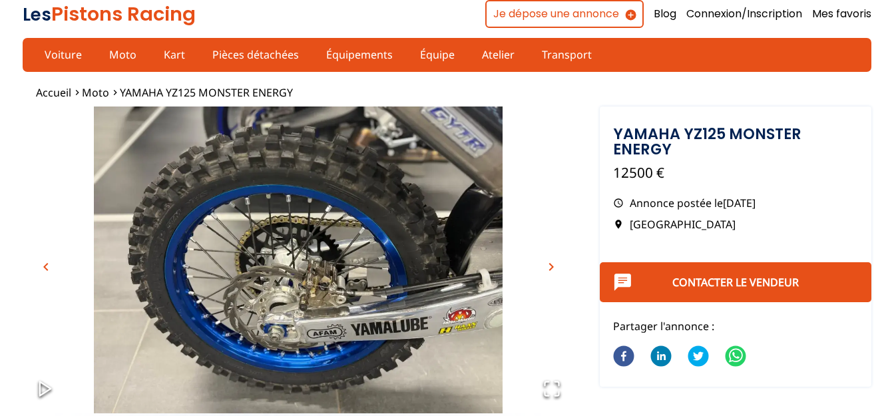
click at [550, 264] on span "chevron_right" at bounding box center [551, 267] width 16 height 16
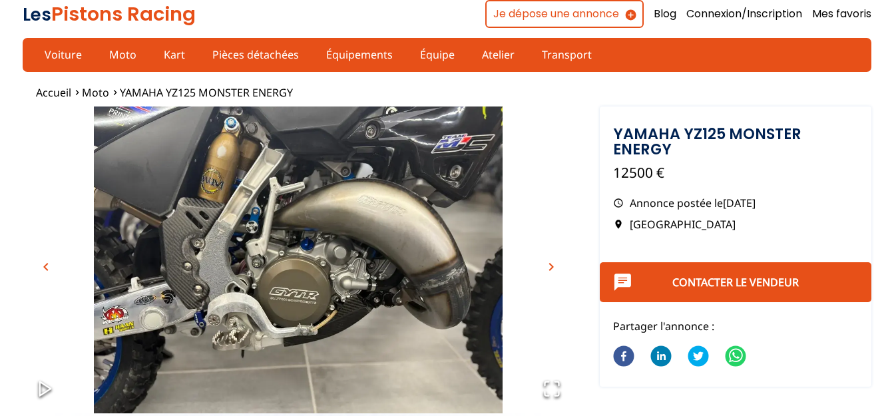
click at [550, 264] on span "chevron_right" at bounding box center [551, 267] width 16 height 16
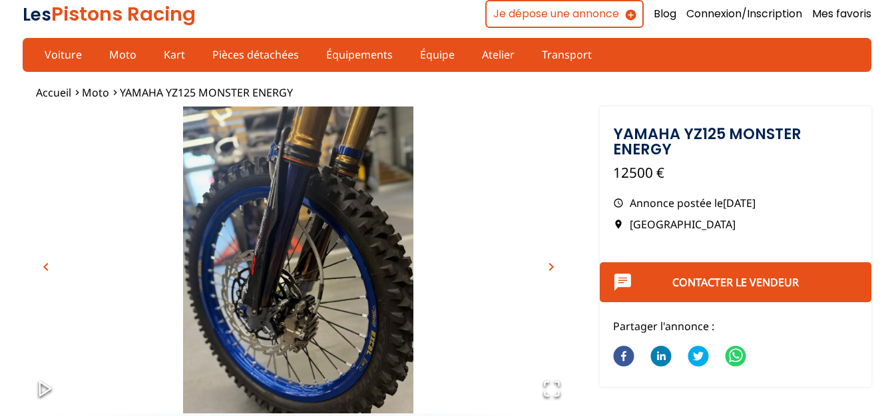
click at [550, 264] on span "chevron_right" at bounding box center [551, 267] width 16 height 16
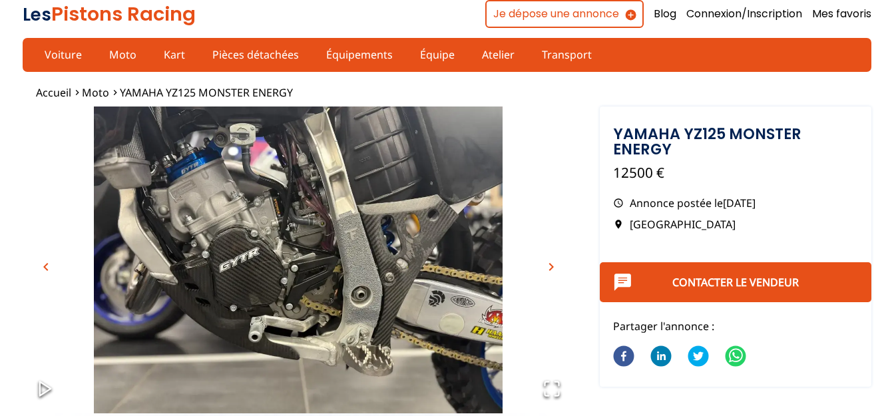
click at [556, 264] on span "chevron_right" at bounding box center [551, 267] width 16 height 16
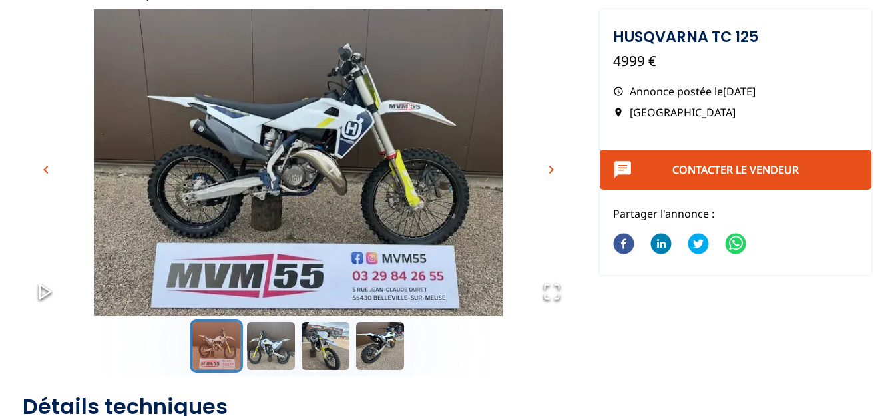
scroll to position [136, 0]
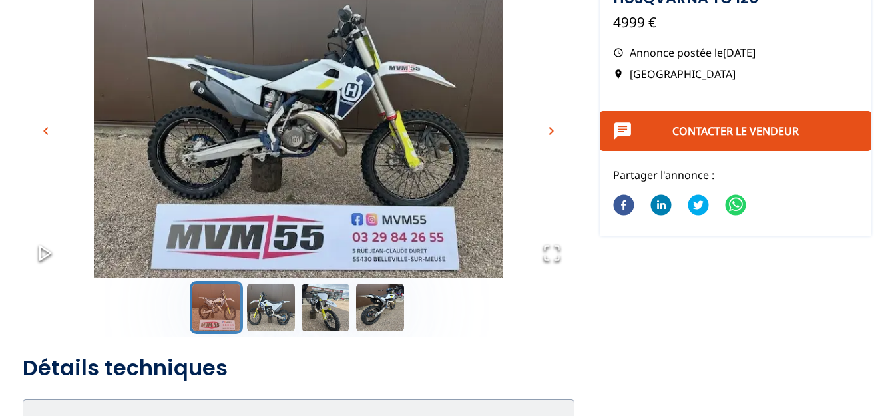
click at [550, 133] on span "chevron_right" at bounding box center [551, 131] width 16 height 16
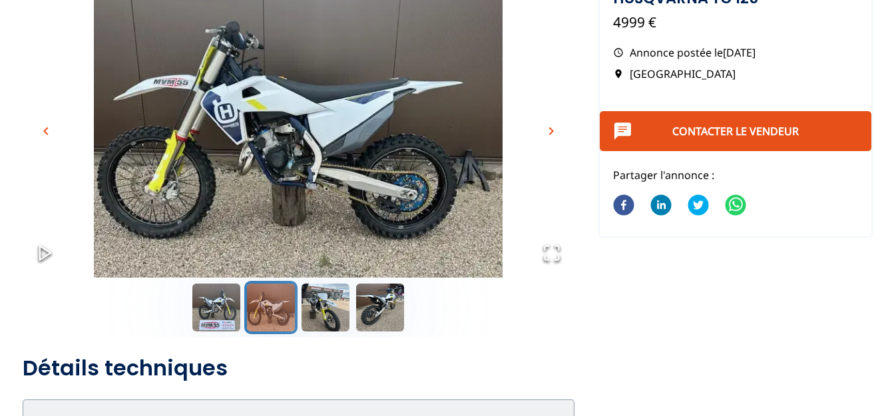
click at [550, 133] on span "chevron_right" at bounding box center [551, 131] width 16 height 16
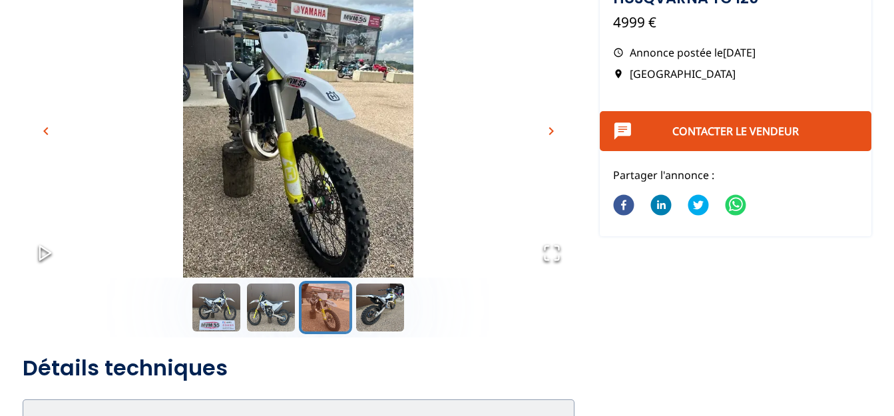
click at [550, 133] on span "chevron_right" at bounding box center [551, 131] width 16 height 16
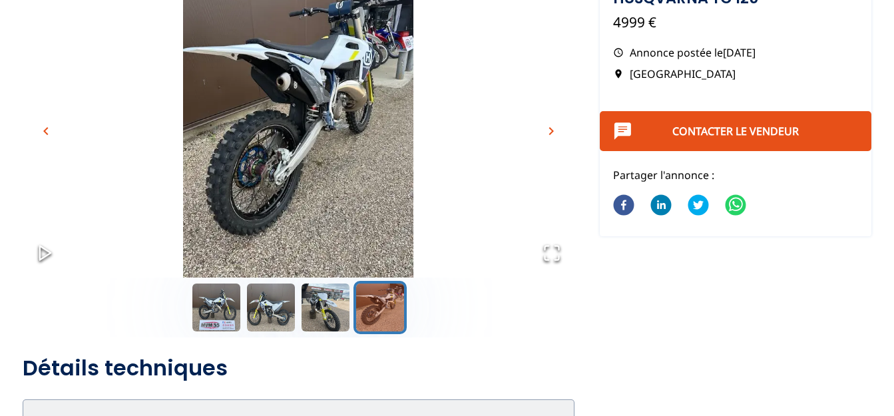
click at [550, 133] on span "chevron_right" at bounding box center [551, 131] width 16 height 16
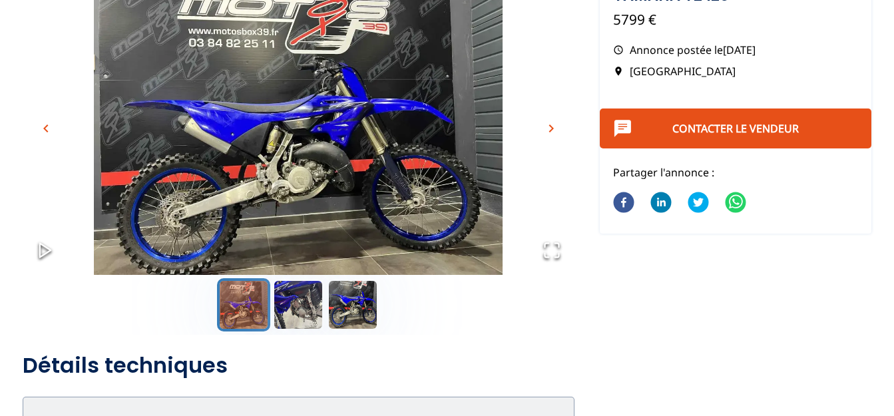
scroll to position [136, 0]
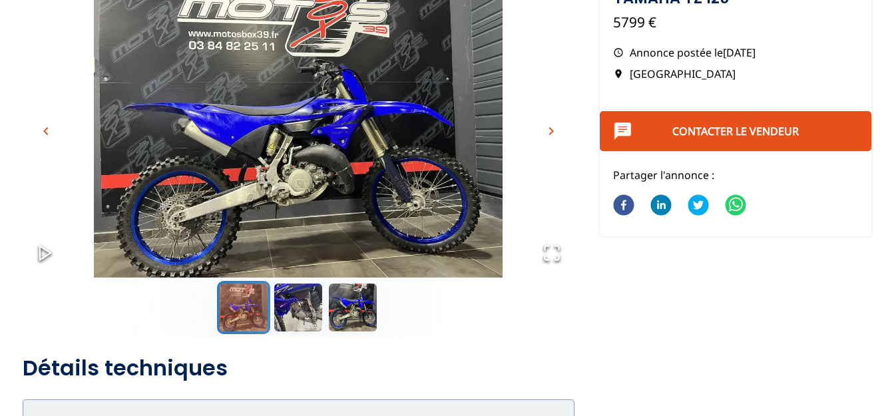
click at [550, 134] on span "chevron_right" at bounding box center [551, 131] width 16 height 16
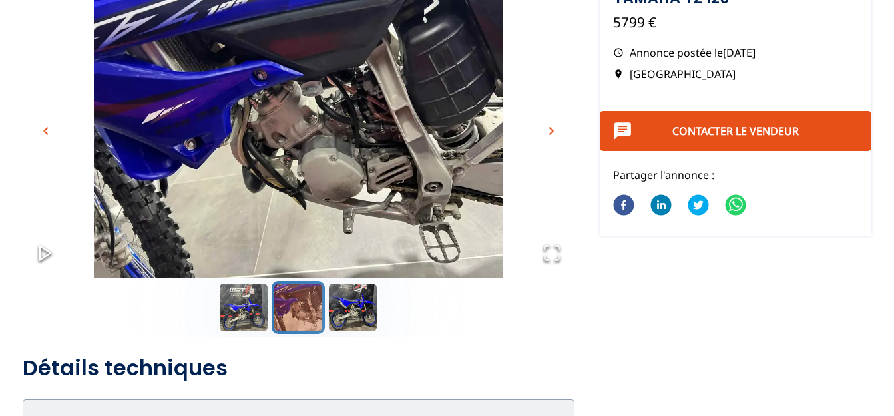
click at [550, 134] on span "chevron_right" at bounding box center [551, 131] width 16 height 16
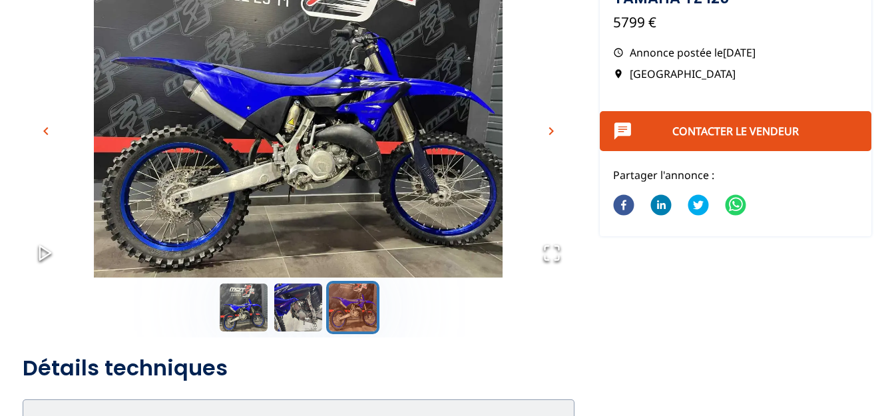
click at [550, 132] on span "chevron_right" at bounding box center [551, 131] width 16 height 16
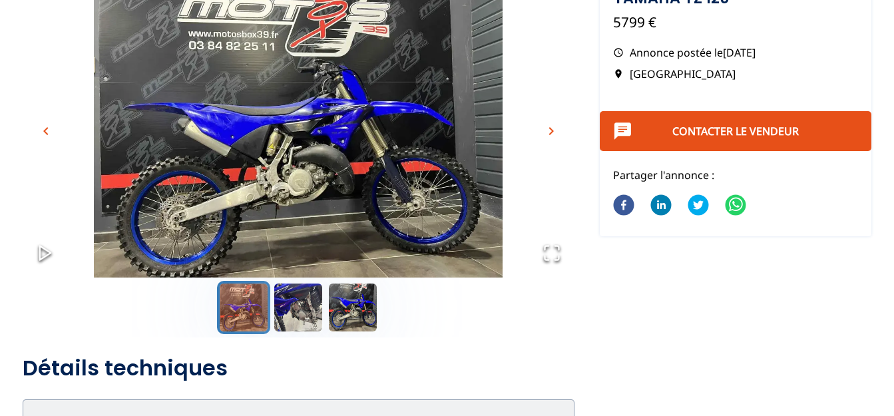
click at [550, 132] on span "chevron_right" at bounding box center [551, 131] width 16 height 16
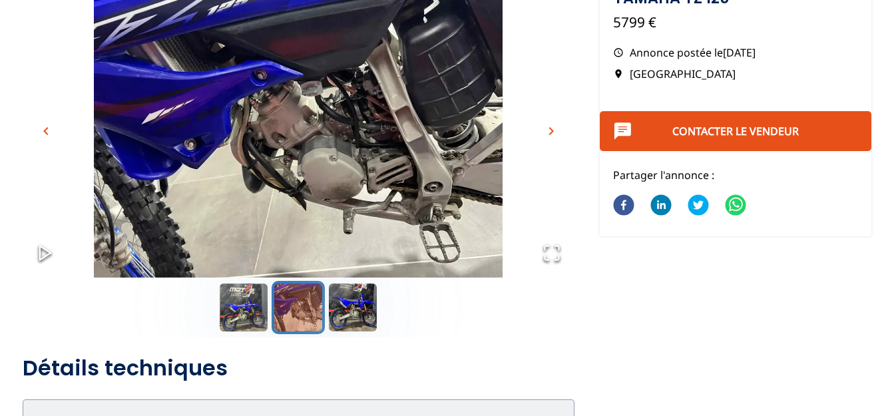
click at [550, 132] on span "chevron_right" at bounding box center [551, 131] width 16 height 16
